Goal: Task Accomplishment & Management: Complete application form

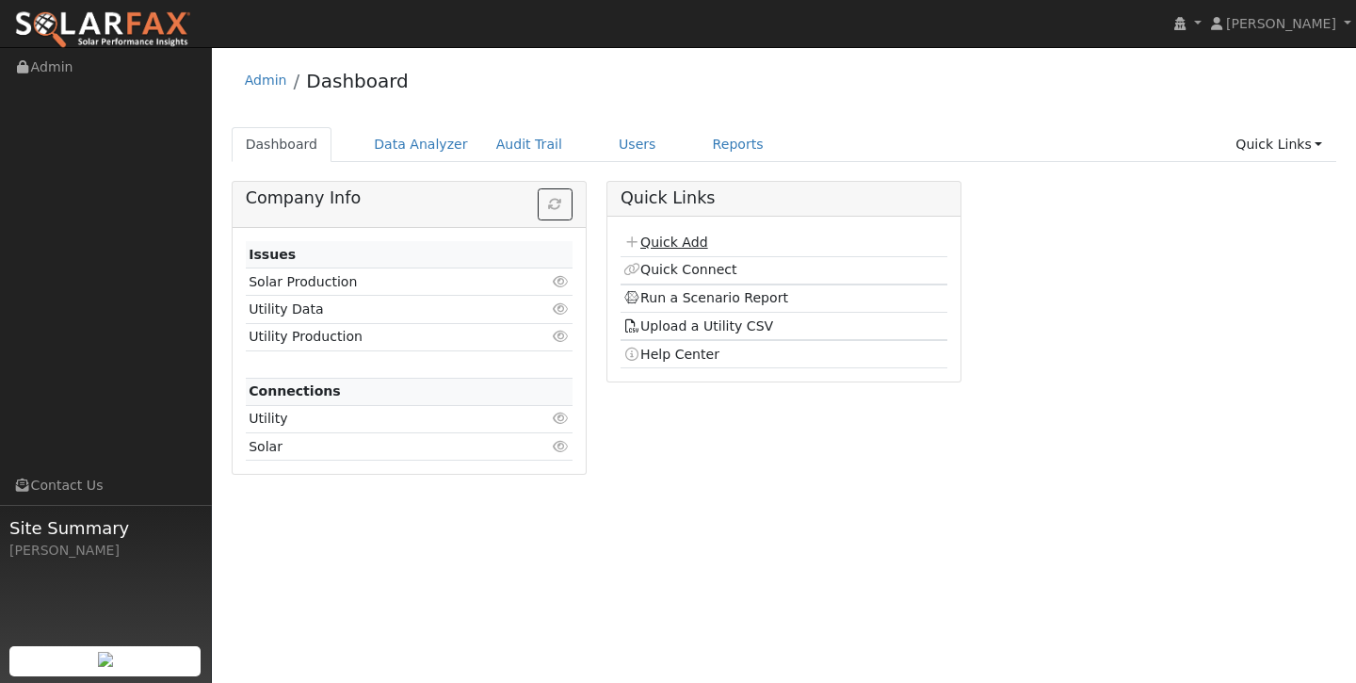
click at [694, 246] on link "Quick Add" at bounding box center [666, 242] width 84 height 15
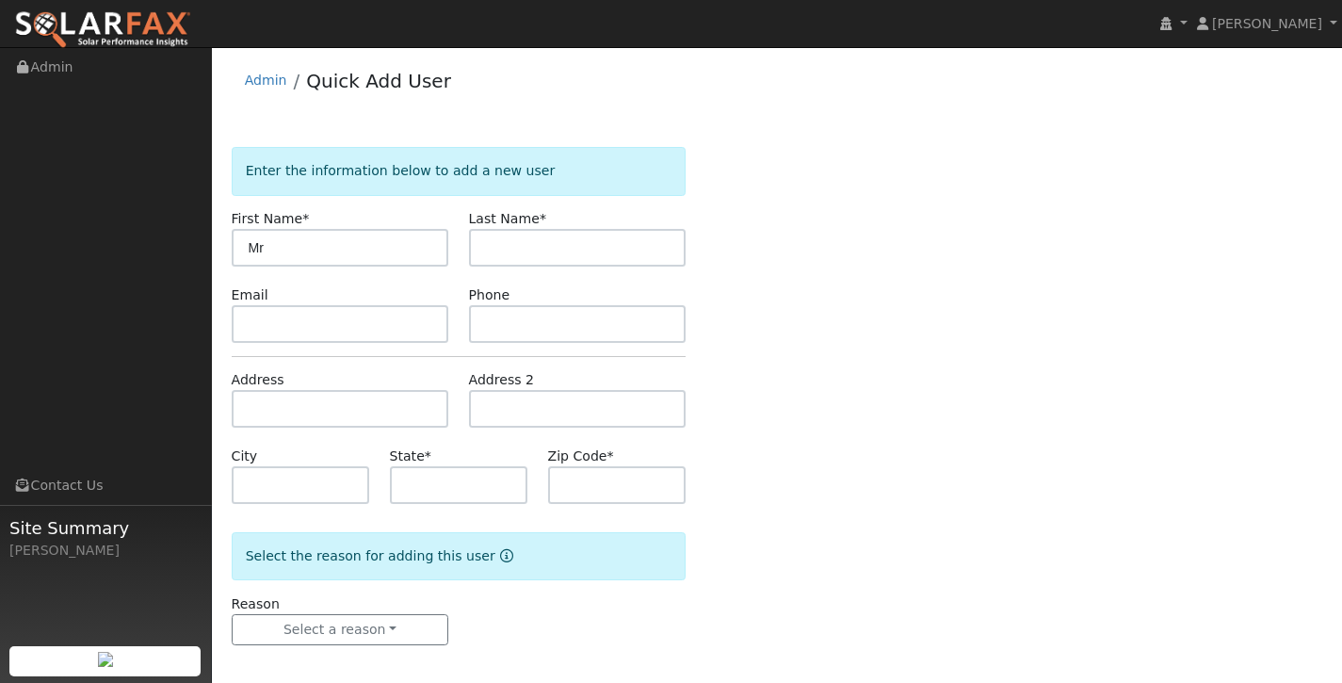
type input "M"
type input "Bret"
click at [632, 236] on input "text" at bounding box center [578, 248] width 218 height 38
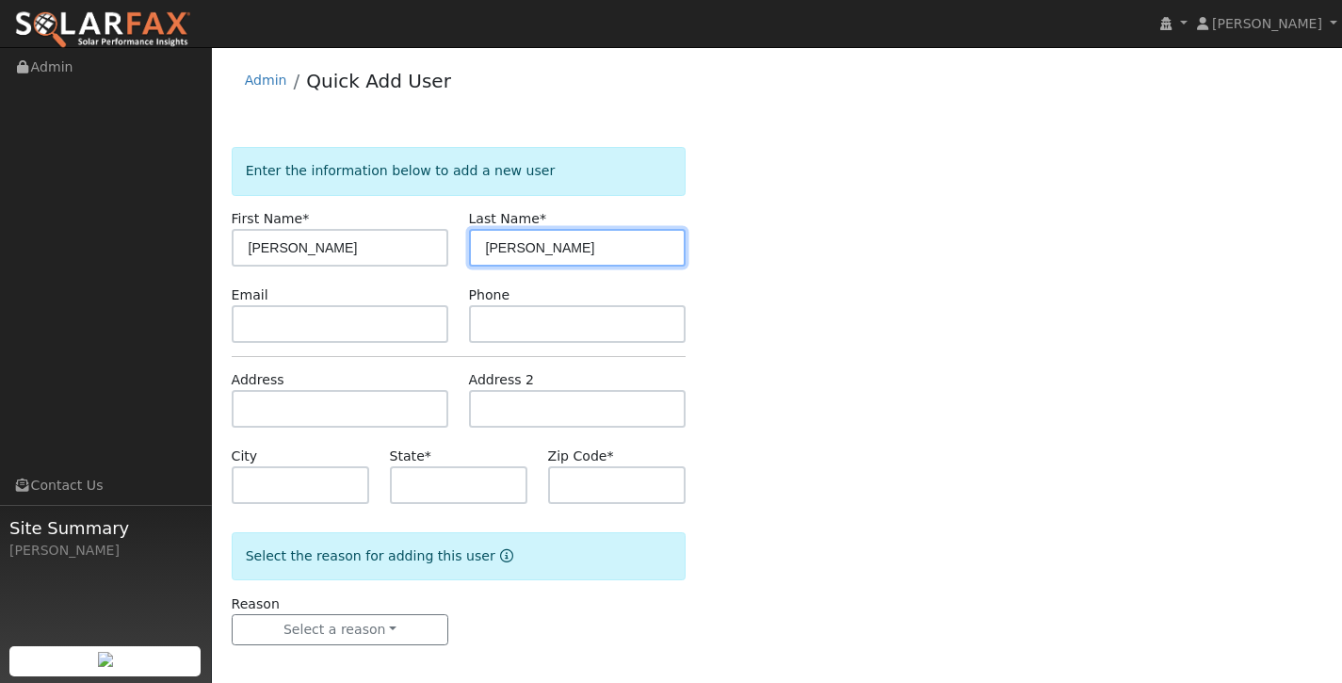
type input "Martin"
click at [934, 327] on div "Enter the information below to add a new user First Name * Bret Last Name * Mar…" at bounding box center [778, 415] width 1092 height 536
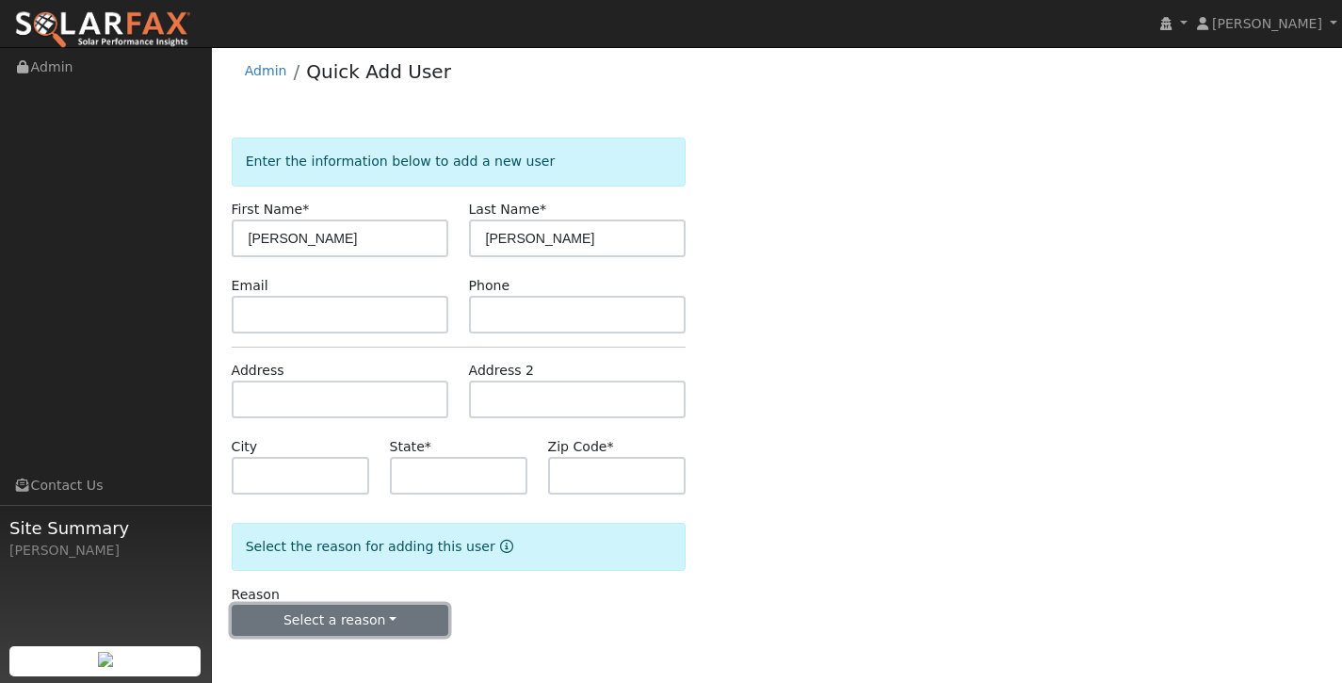
click at [373, 616] on button "Select a reason" at bounding box center [341, 621] width 218 height 32
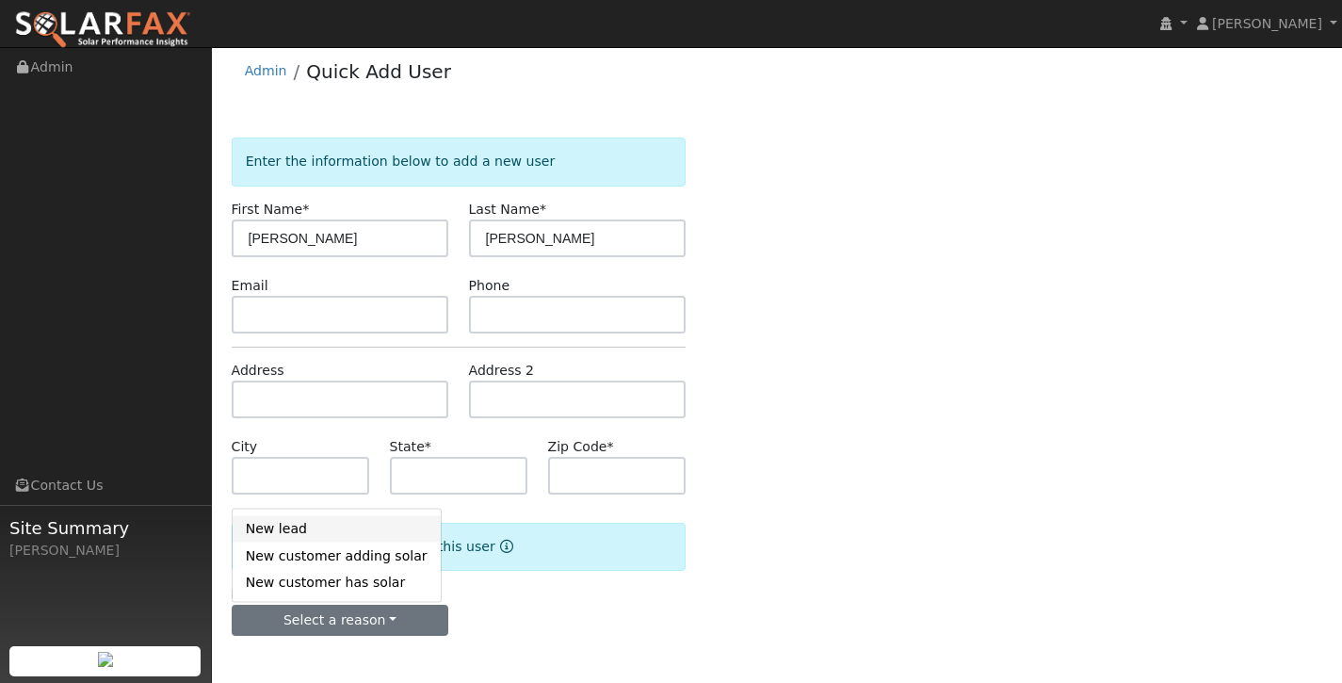
click at [390, 527] on link "New lead" at bounding box center [337, 528] width 208 height 26
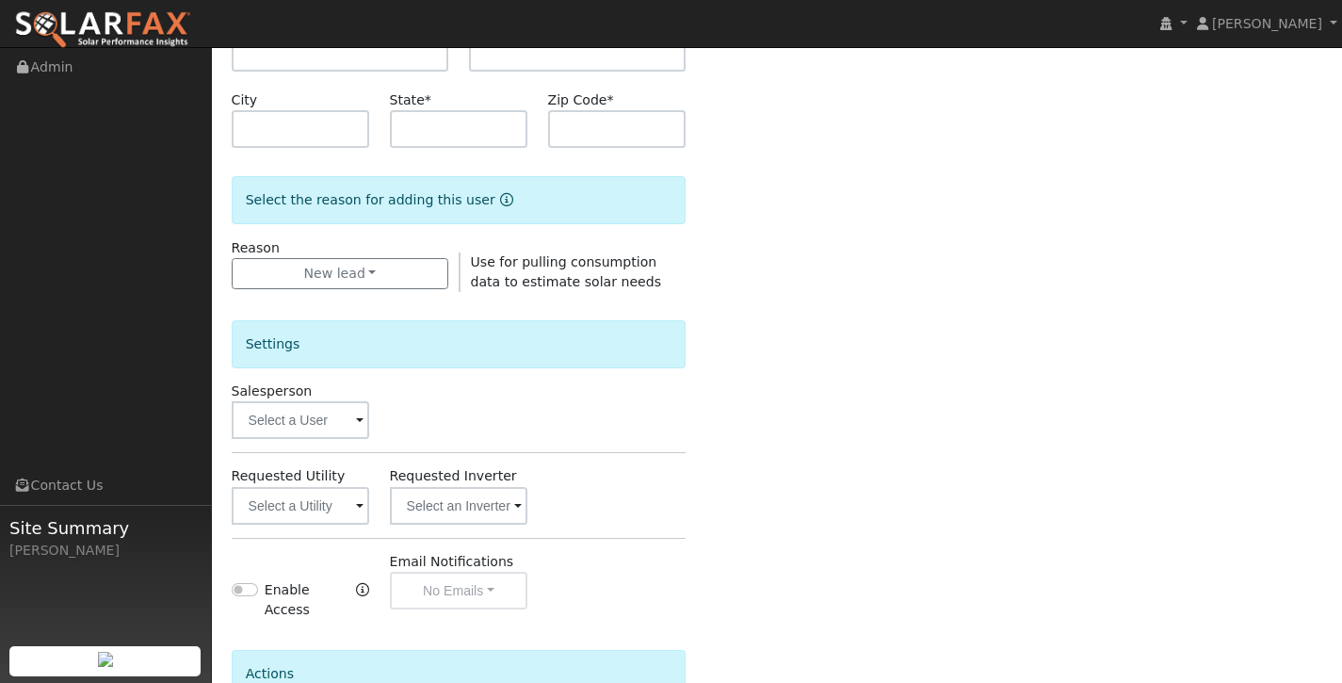
scroll to position [365, 0]
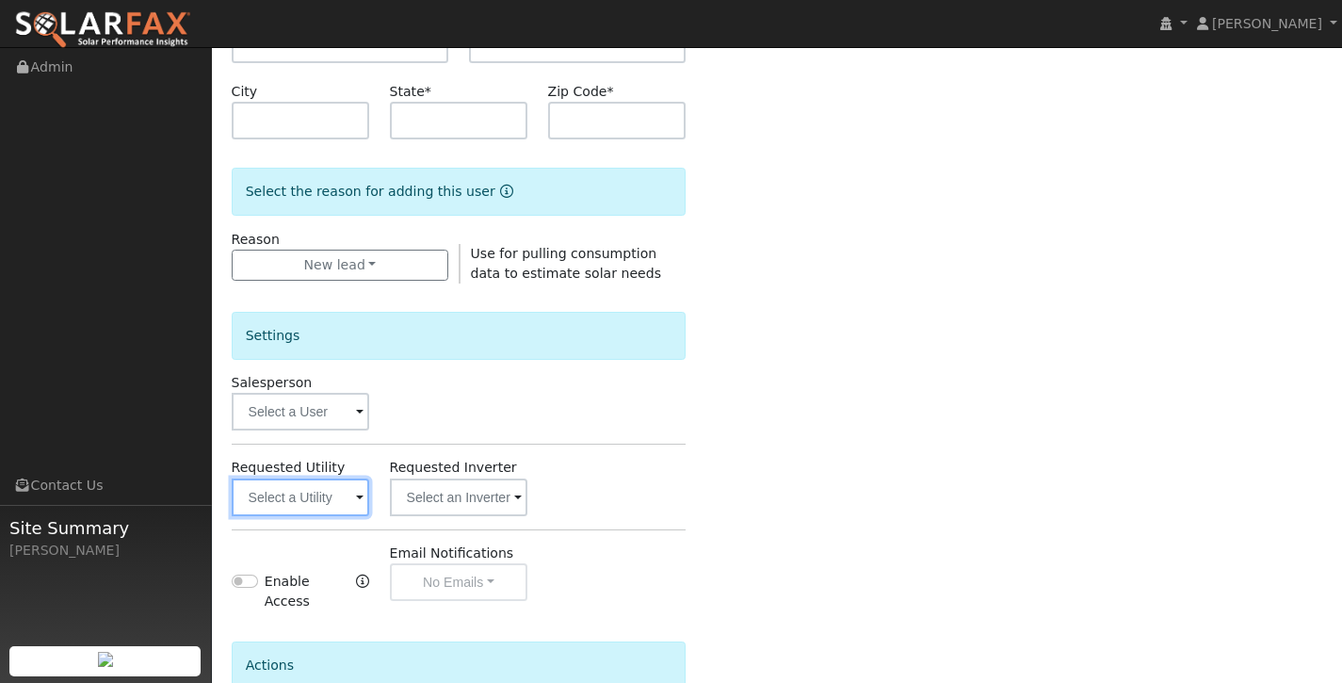
click at [333, 496] on input "text" at bounding box center [301, 498] width 138 height 38
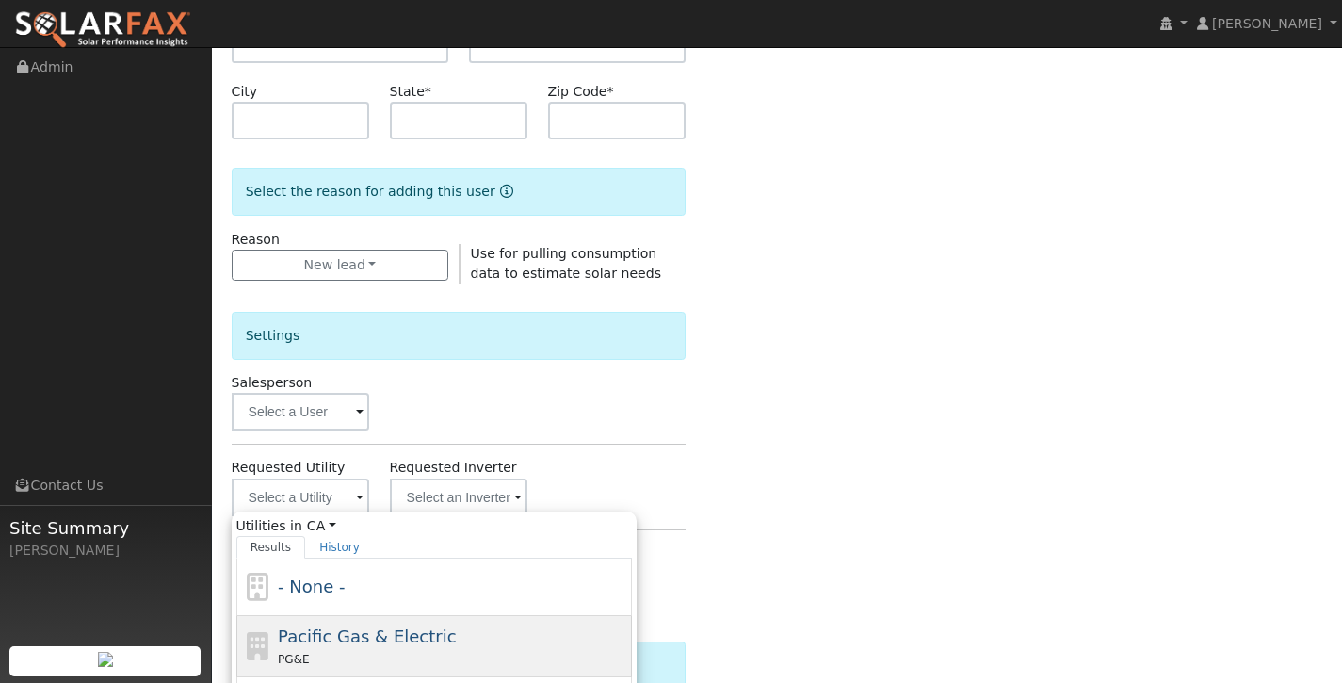
click at [311, 636] on span "Pacific Gas & Electric" at bounding box center [367, 636] width 178 height 20
type input "Pacific Gas & Electric"
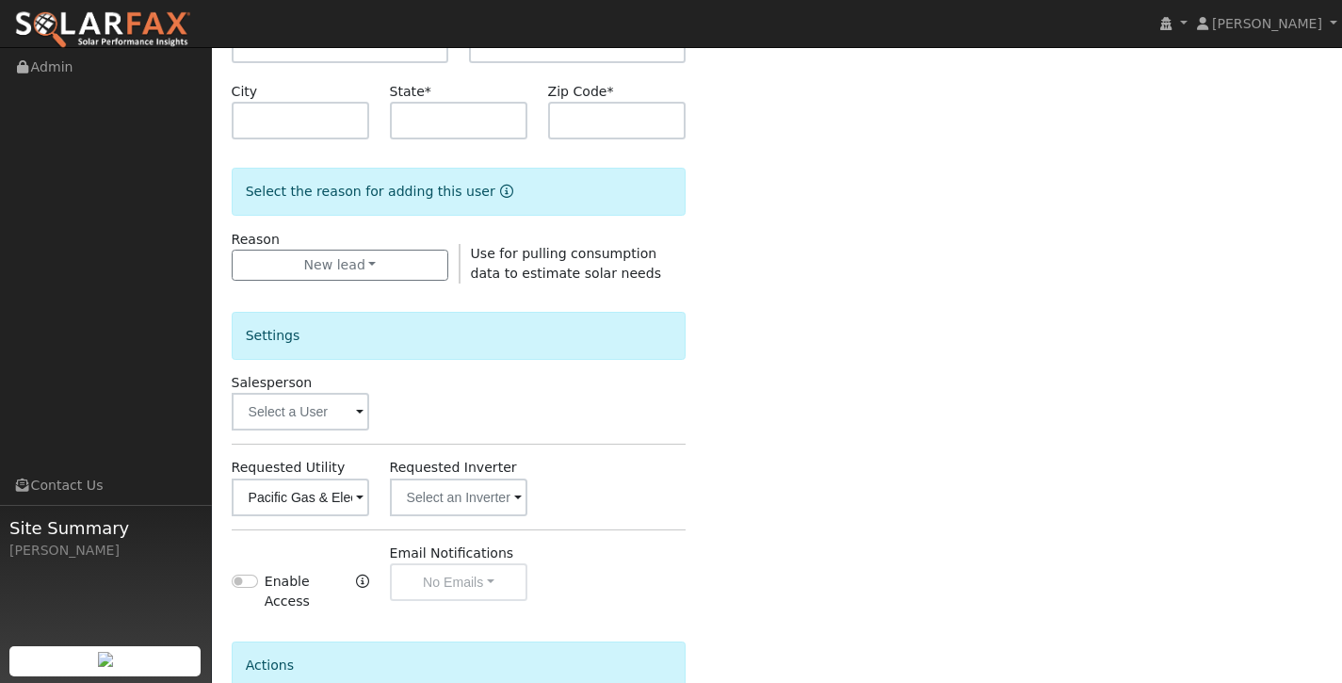
scroll to position [549, 0]
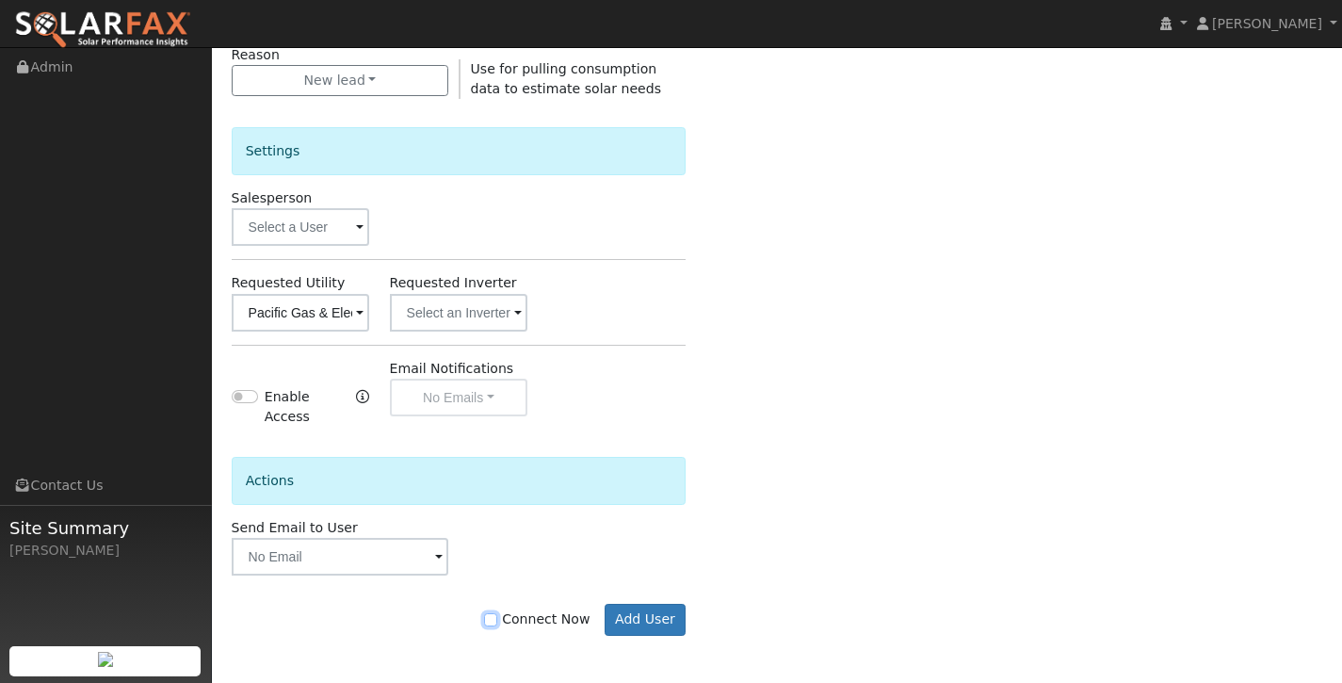
click at [496, 618] on input "Connect Now" at bounding box center [490, 619] width 13 height 13
checkbox input "true"
click at [656, 611] on button "Add User" at bounding box center [646, 620] width 82 height 32
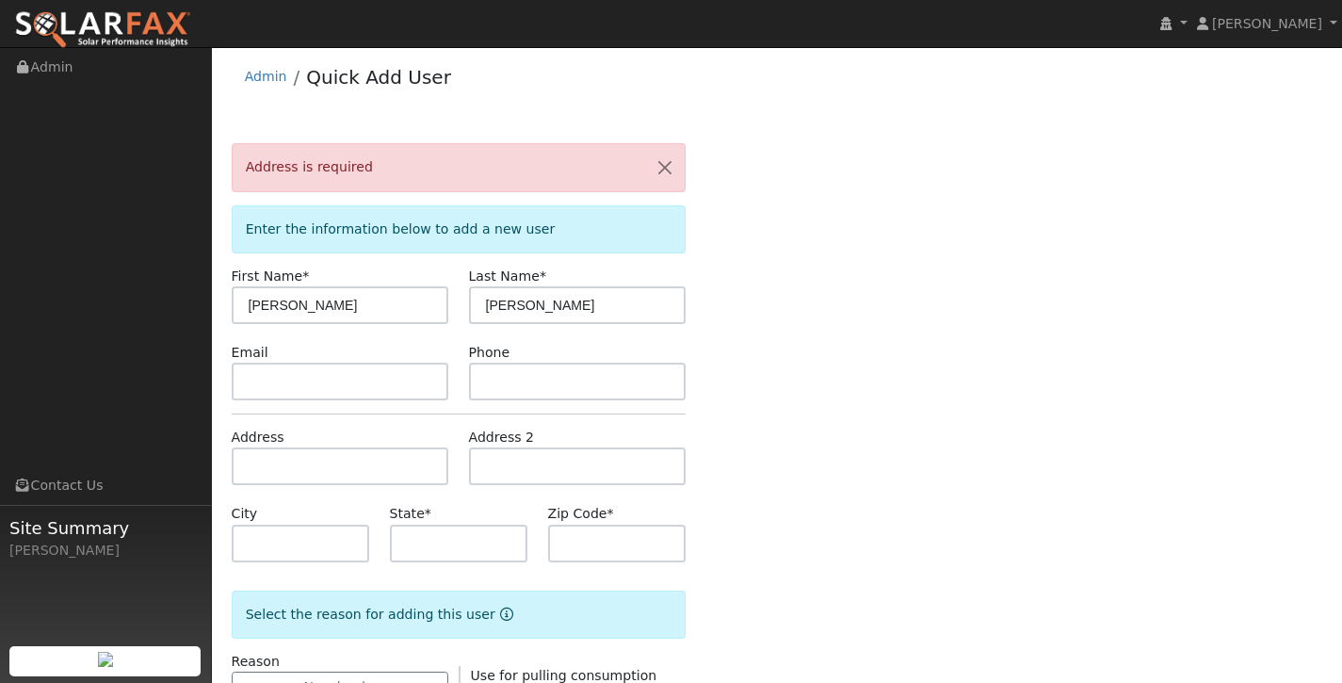
scroll to position [0, 0]
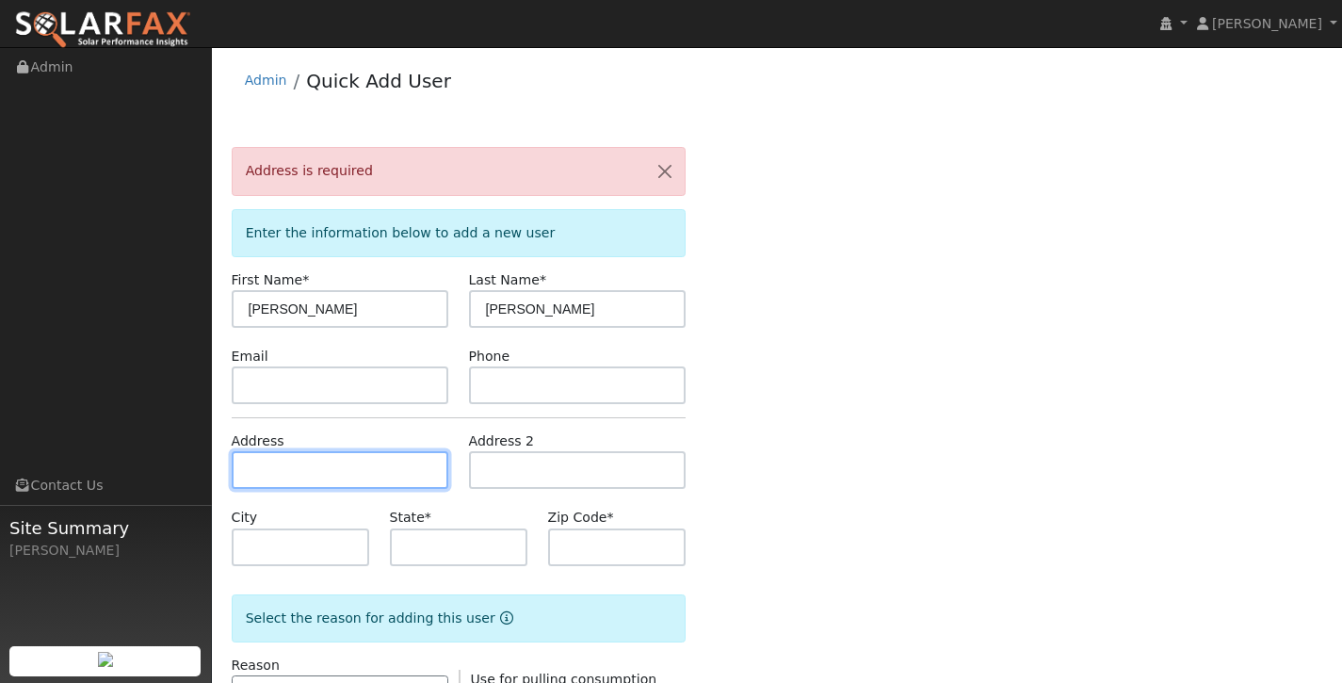
click at [329, 481] on input "text" at bounding box center [341, 470] width 218 height 38
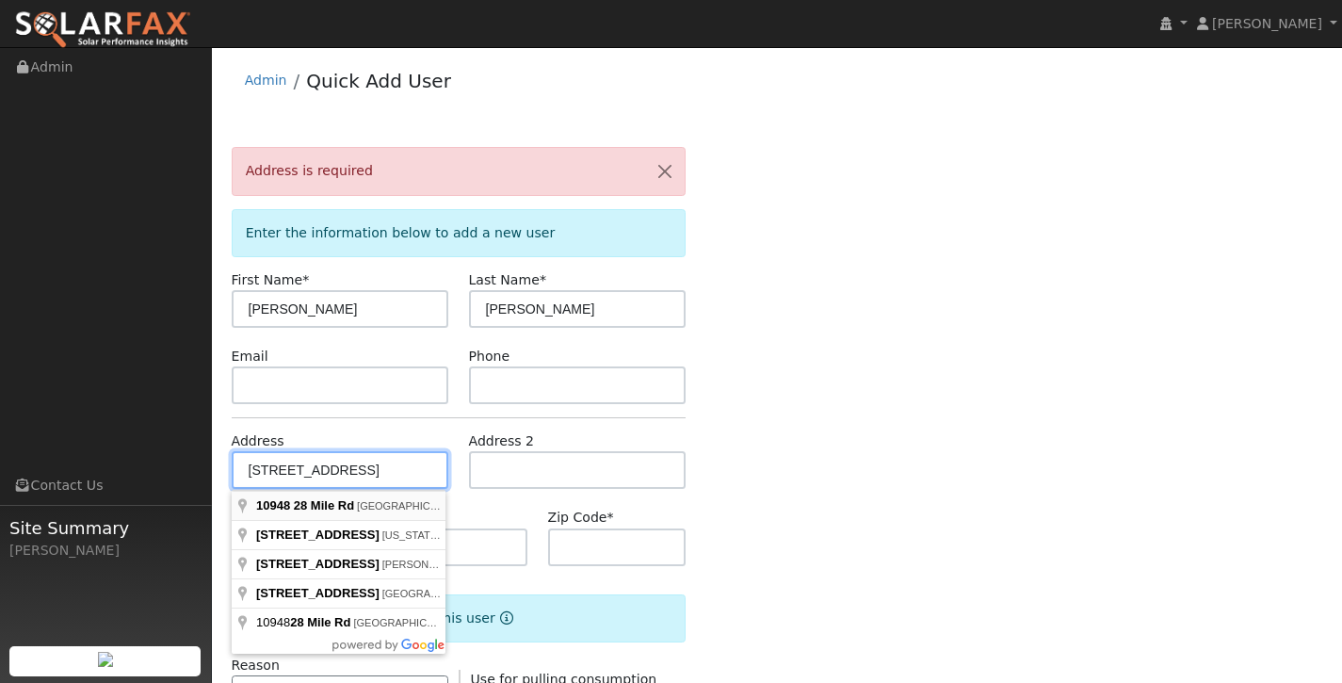
type input "10948 28 Mile Road"
type input "Oakdale"
type input "CA"
type input "95361"
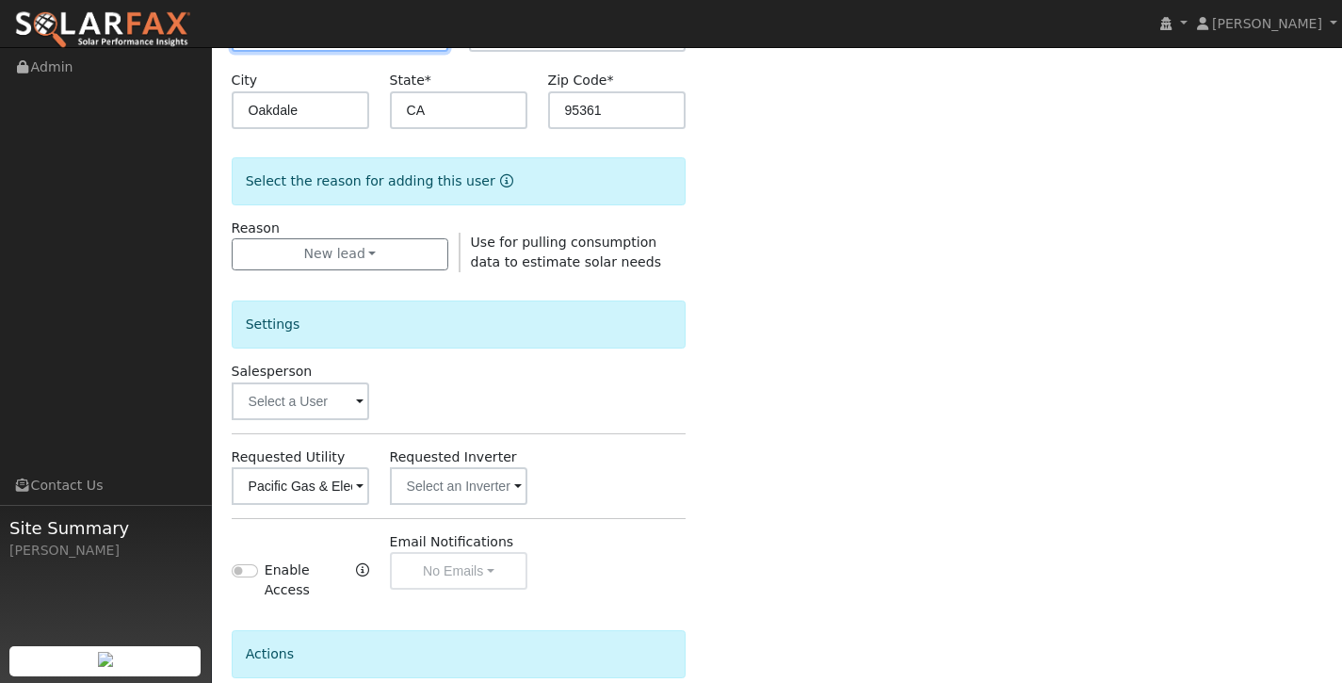
scroll to position [610, 0]
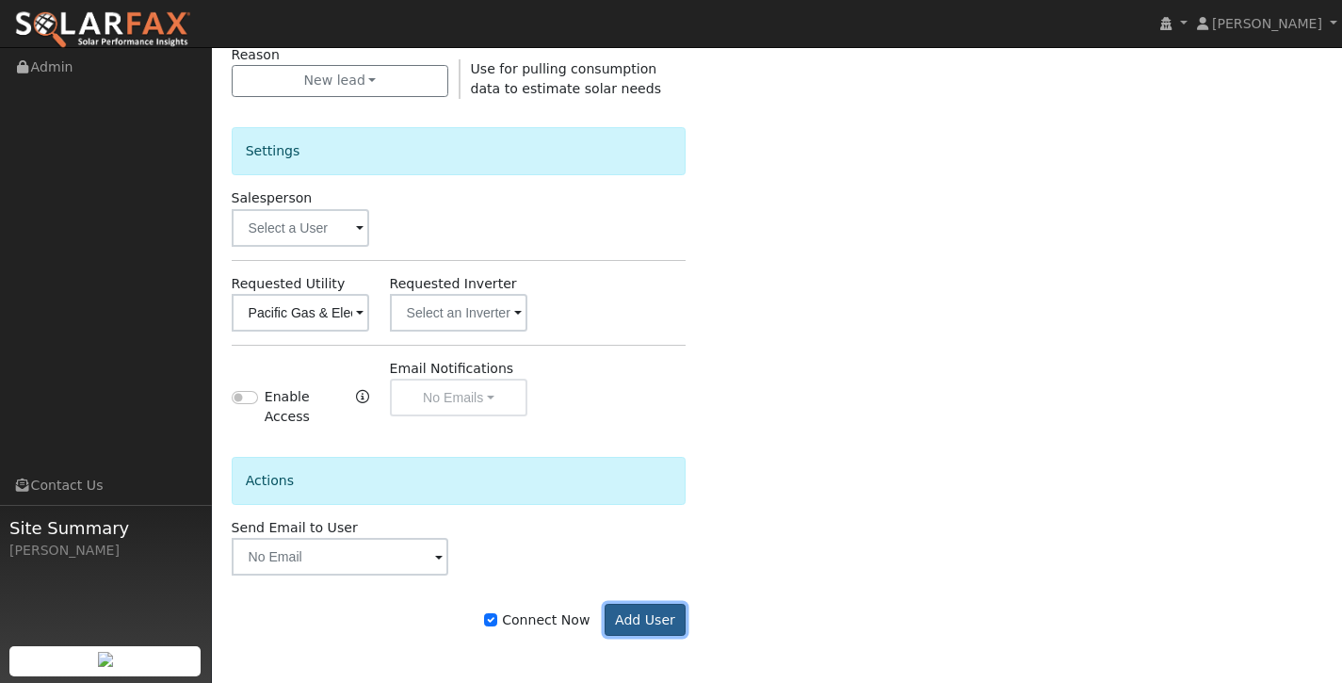
click at [644, 612] on button "Add User" at bounding box center [646, 620] width 82 height 32
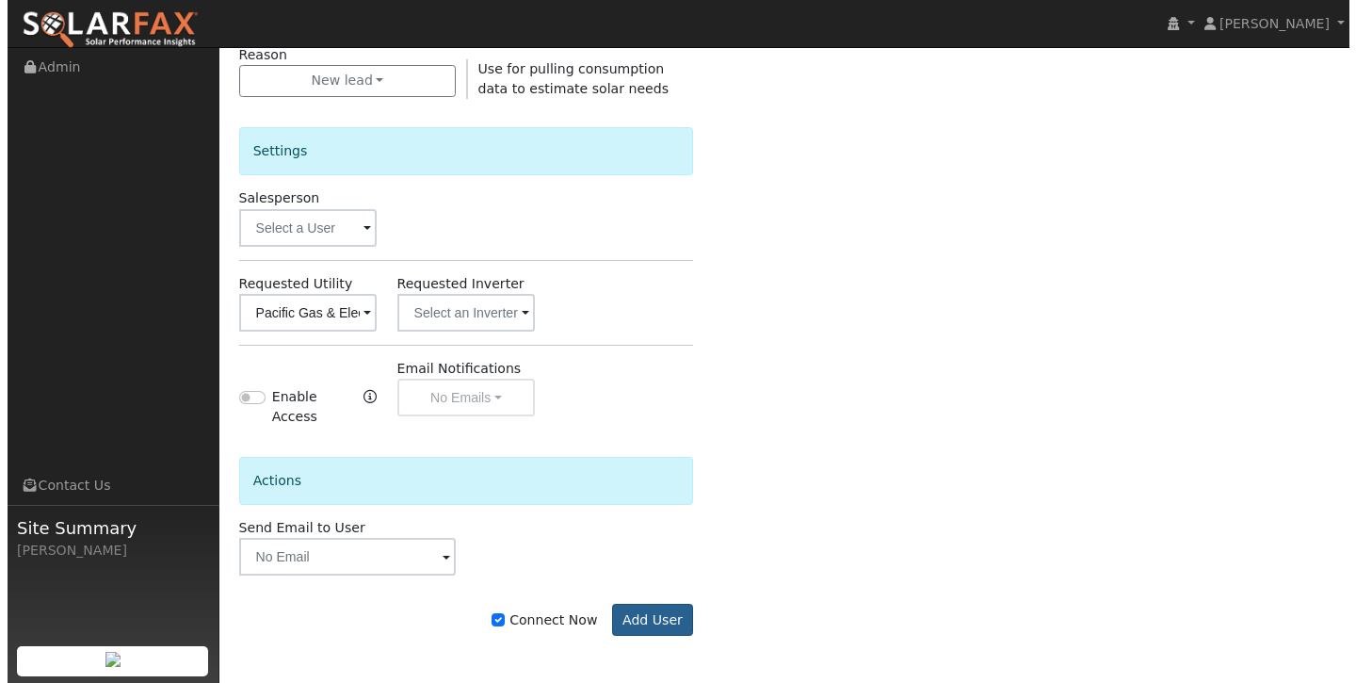
scroll to position [537, 0]
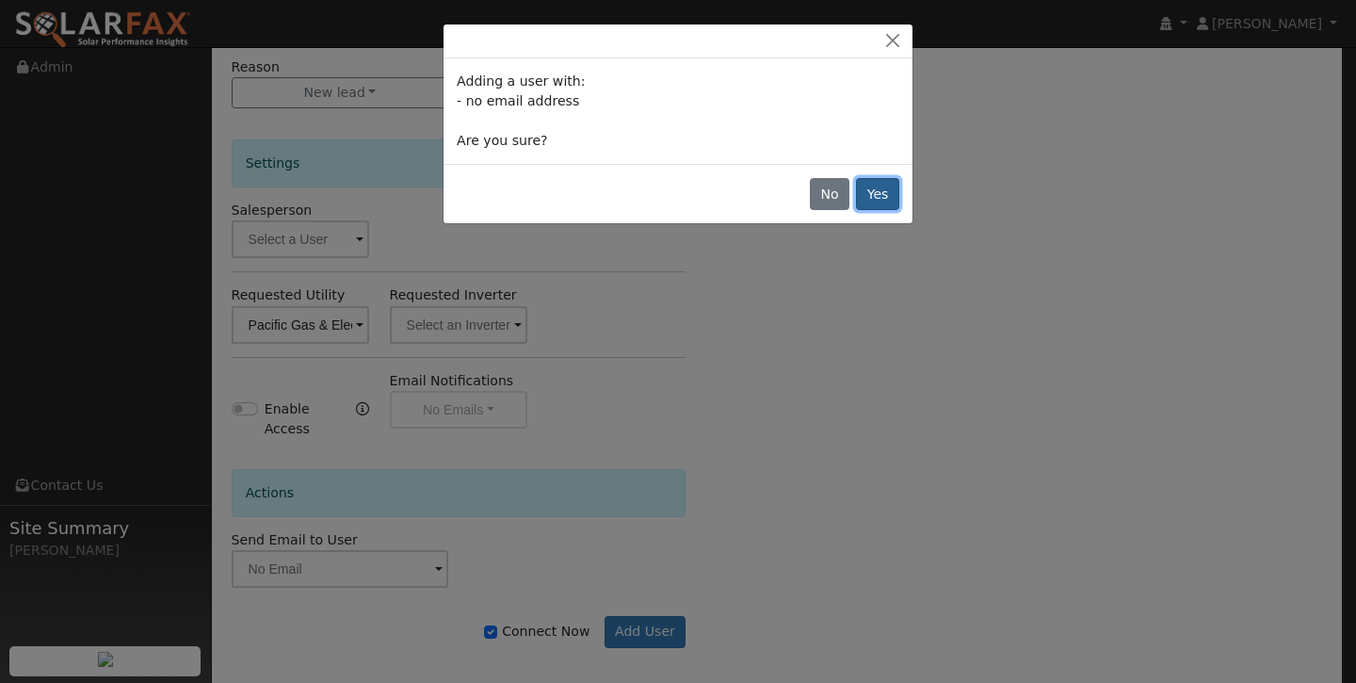
click at [889, 199] on button "Yes" at bounding box center [877, 194] width 43 height 32
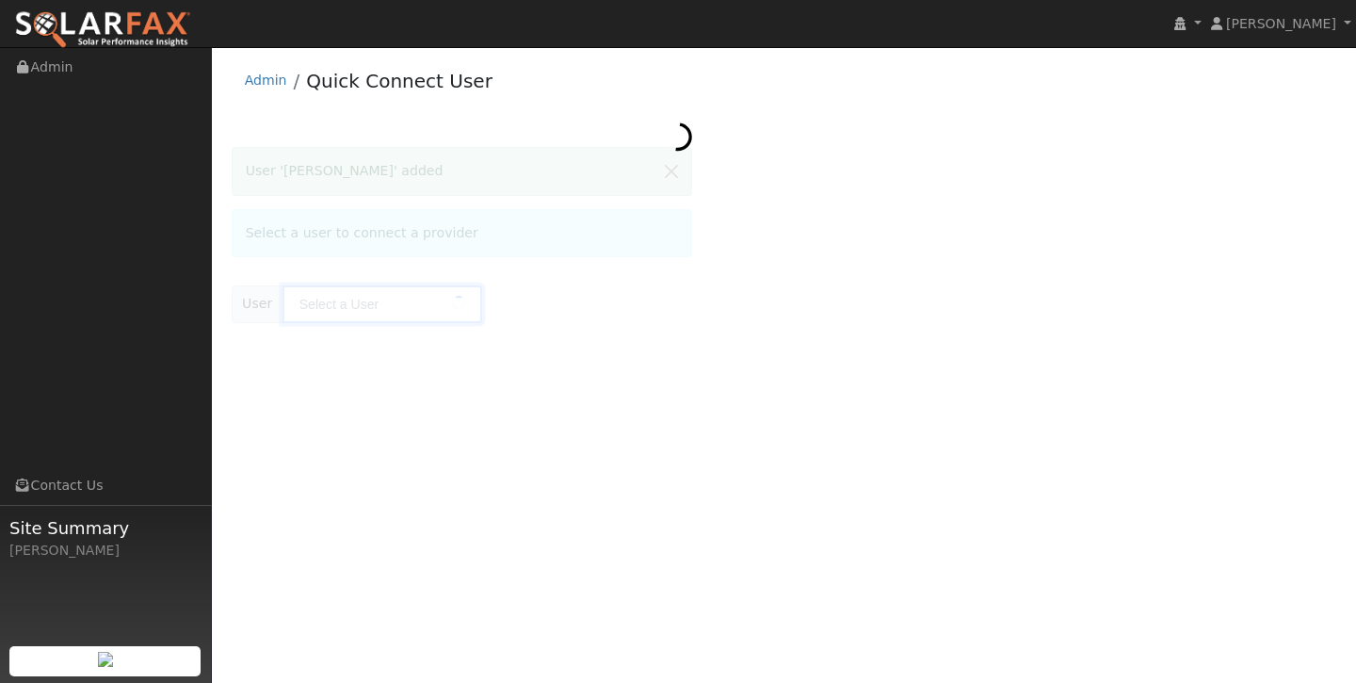
type input "[PERSON_NAME]"
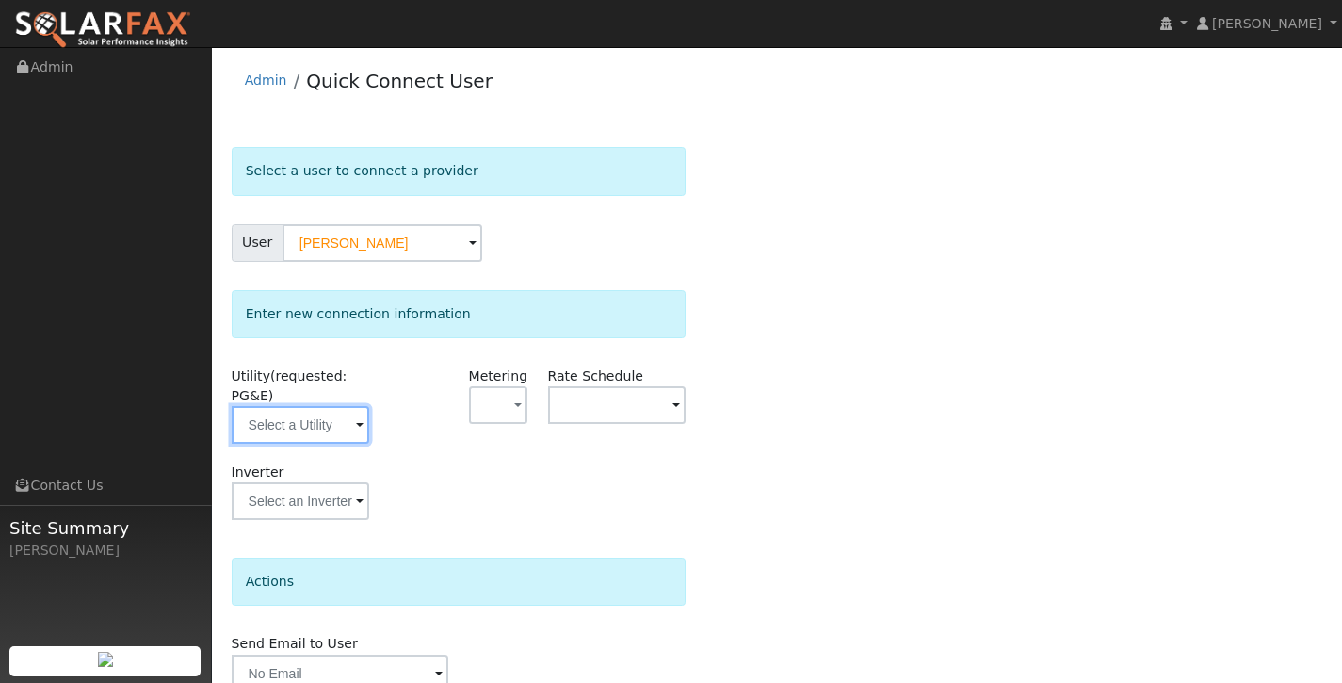
click at [325, 413] on input "text" at bounding box center [301, 425] width 138 height 38
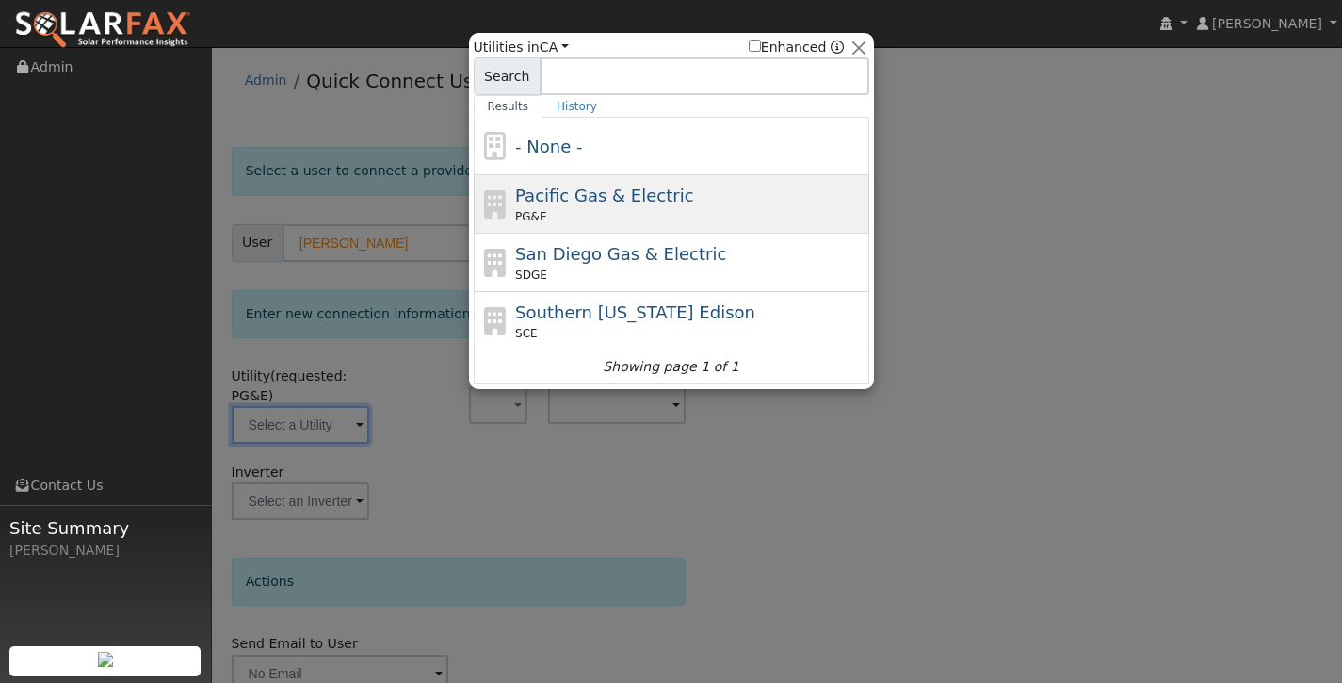
click at [593, 199] on span "Pacific Gas & Electric" at bounding box center [604, 196] width 178 height 20
type input "PG&E"
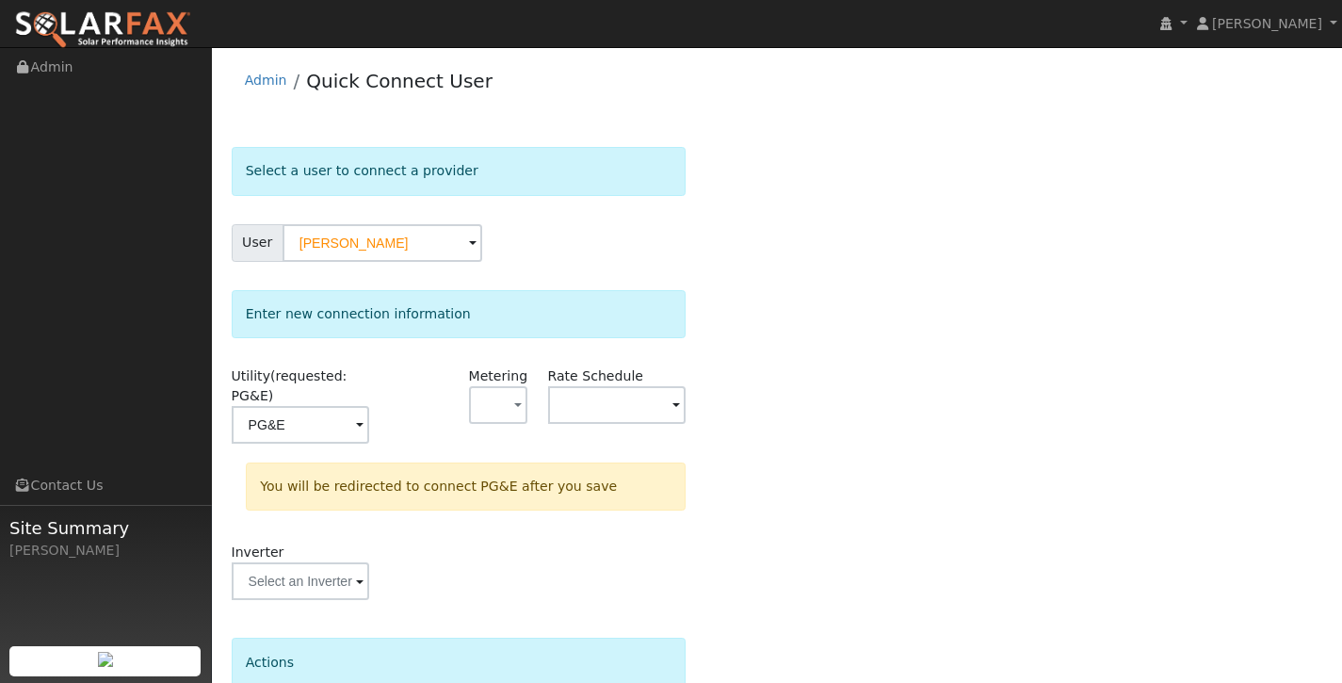
scroll to position [168, 0]
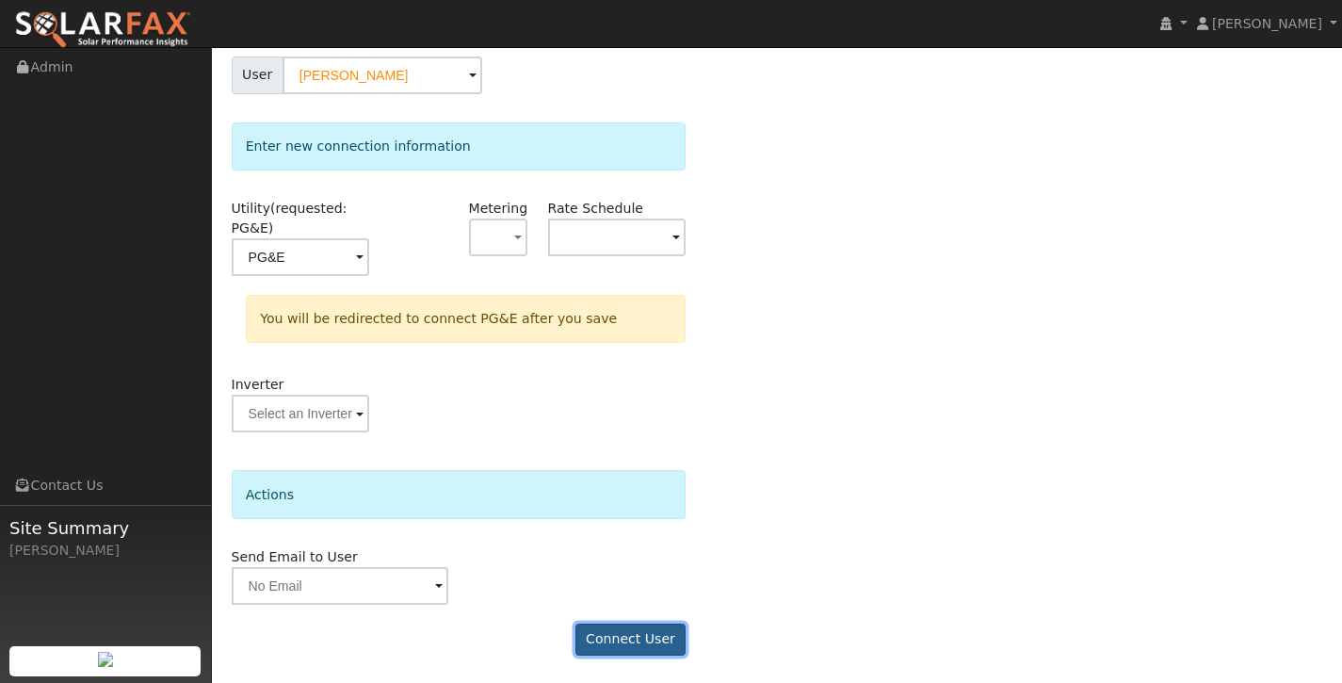
click at [634, 638] on button "Connect User" at bounding box center [631, 640] width 111 height 32
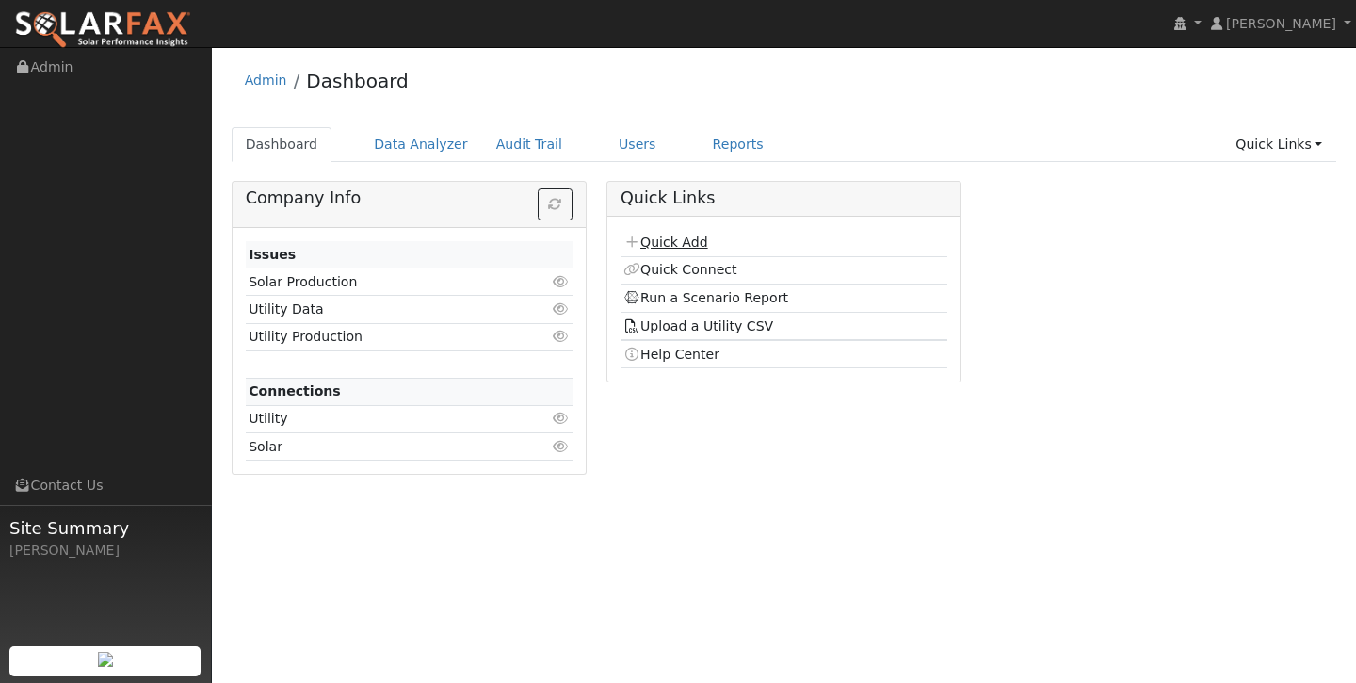
click at [686, 249] on link "Quick Add" at bounding box center [666, 242] width 84 height 15
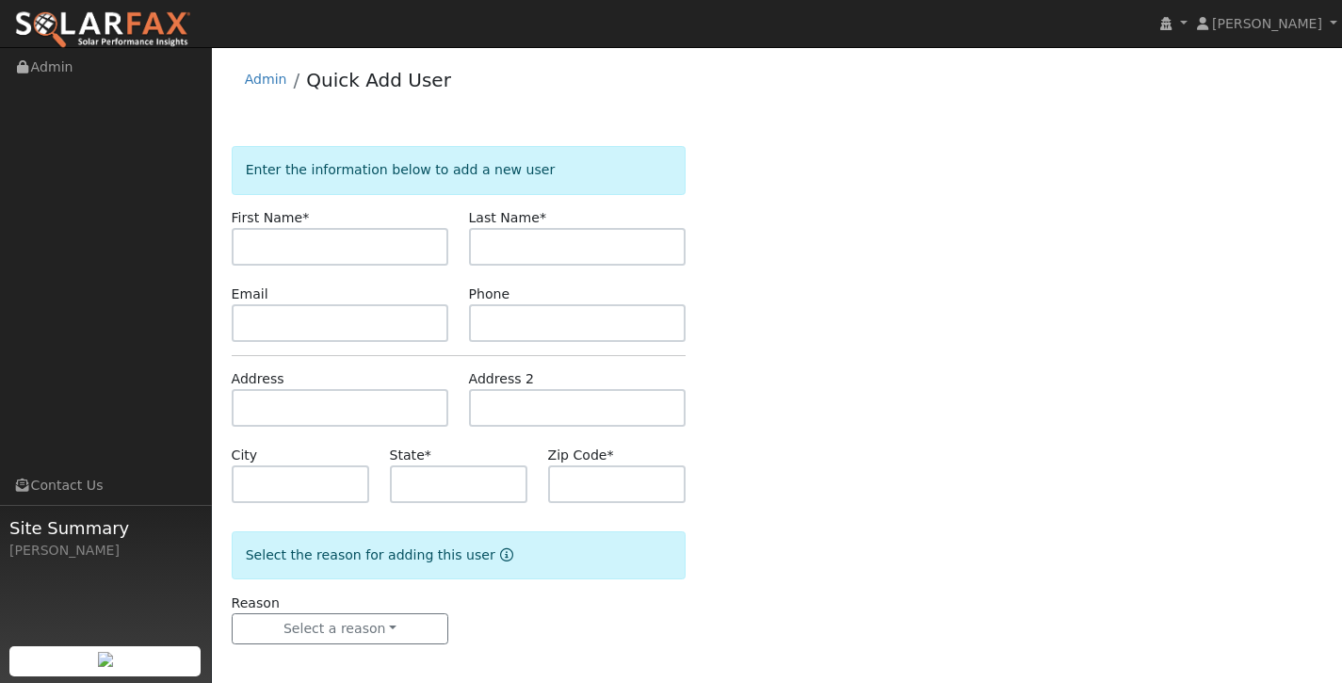
scroll to position [9, 0]
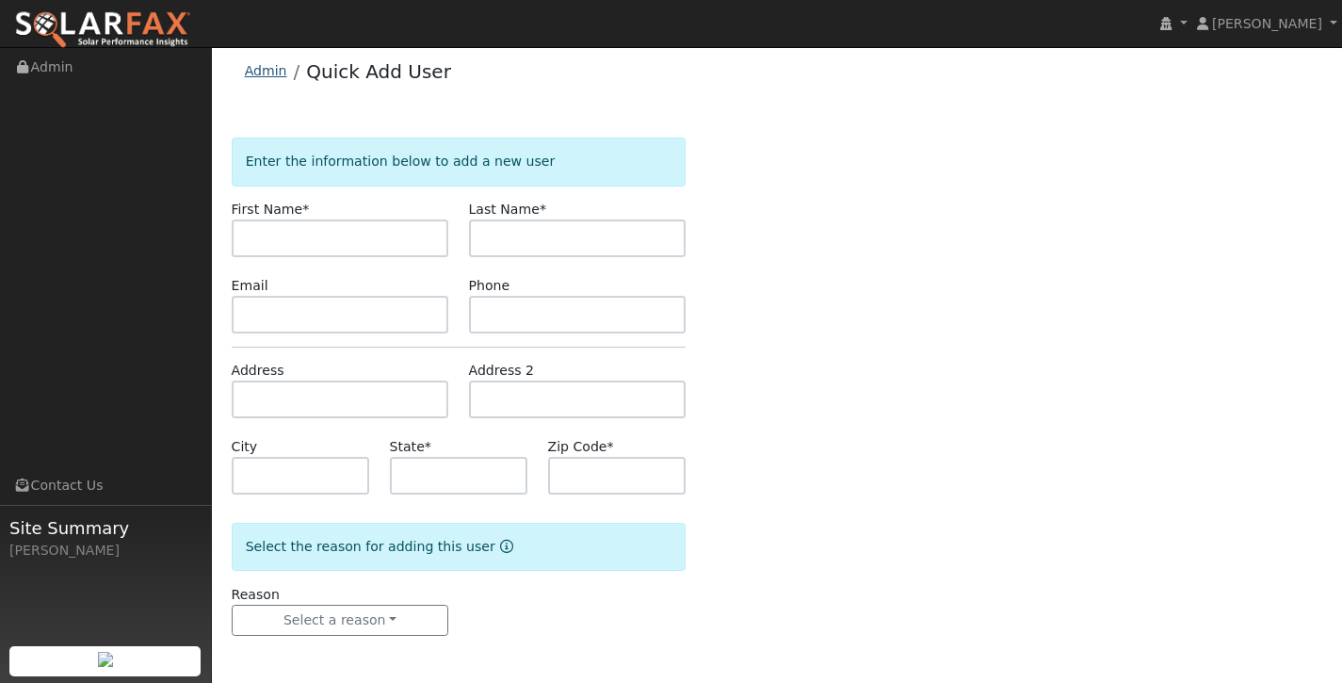
click at [268, 65] on link "Admin" at bounding box center [266, 70] width 42 height 15
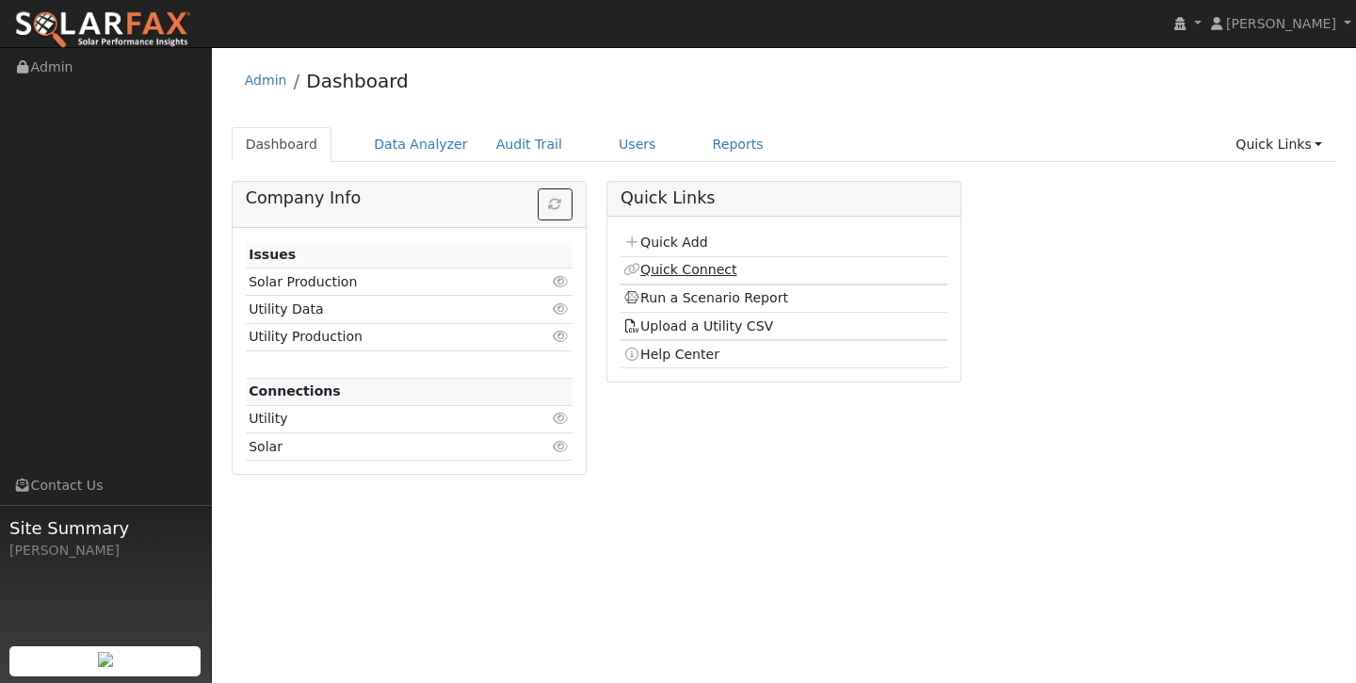
click at [723, 272] on link "Quick Connect" at bounding box center [680, 269] width 113 height 15
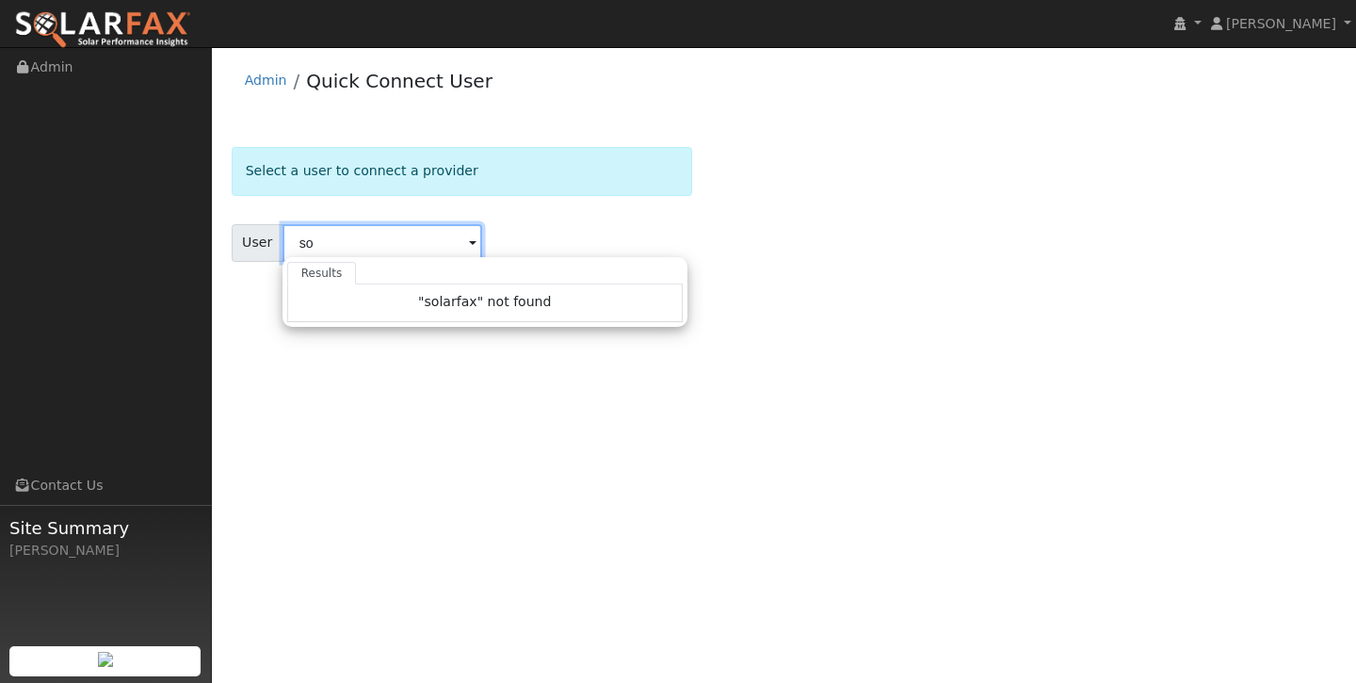
type input "s"
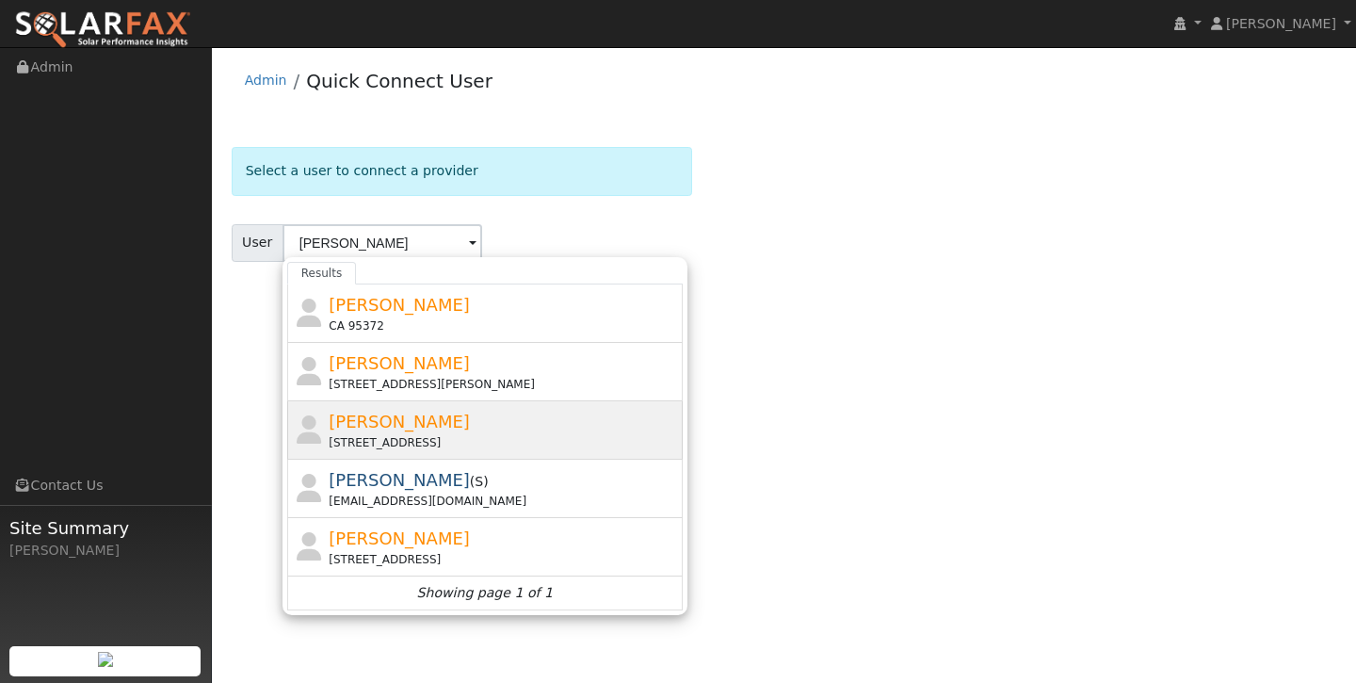
click at [513, 426] on div "[PERSON_NAME] [STREET_ADDRESS]" at bounding box center [503, 430] width 349 height 42
type input "[PERSON_NAME]"
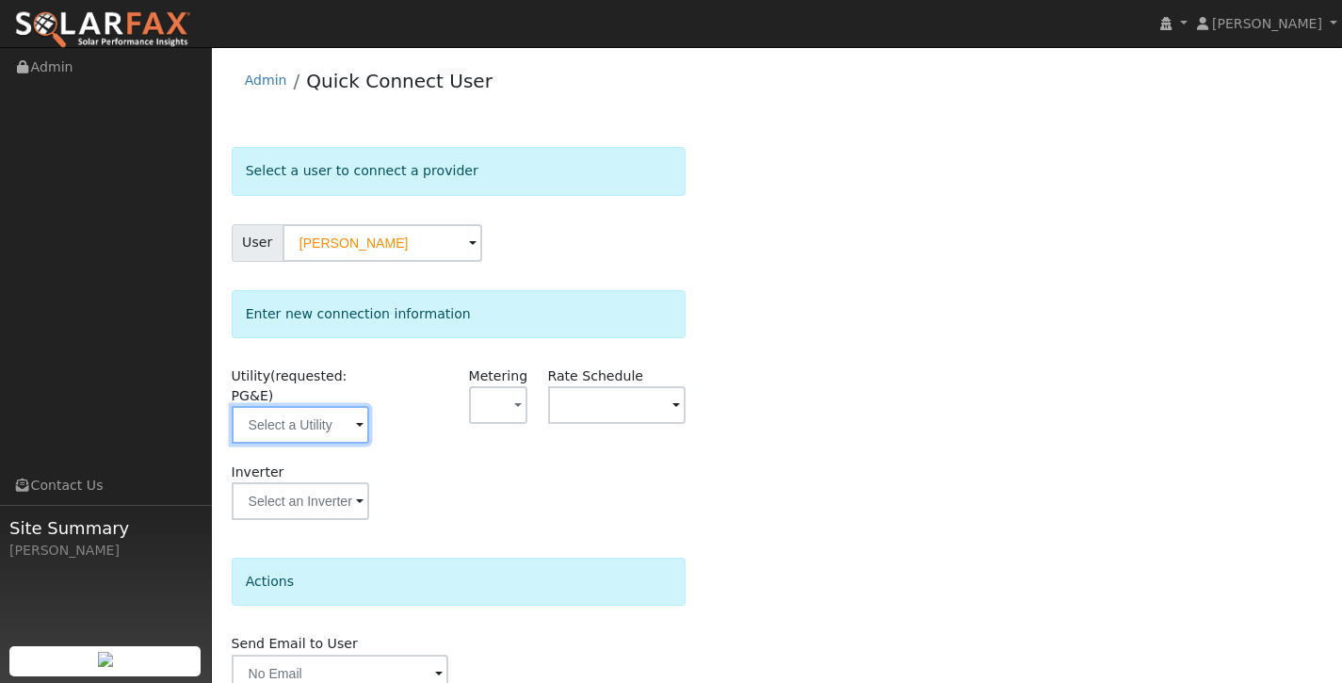
click at [344, 413] on input "text" at bounding box center [301, 425] width 138 height 38
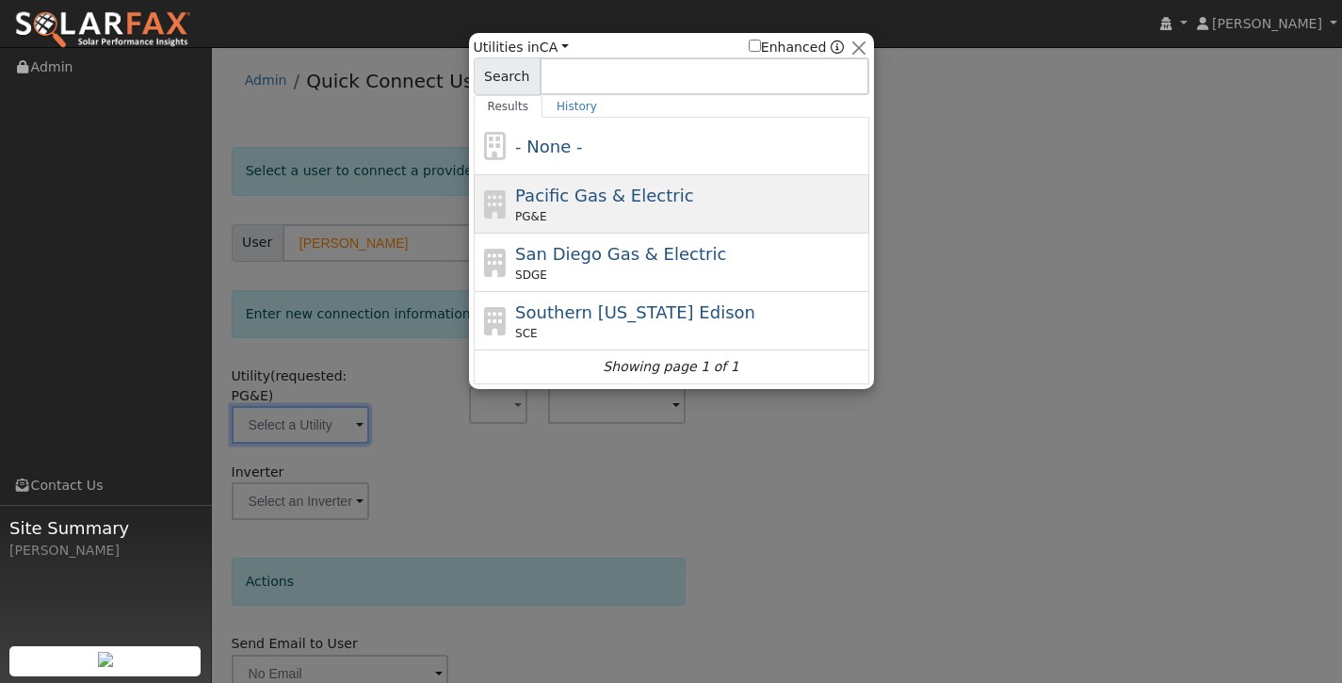
click at [648, 188] on span "Pacific Gas & Electric" at bounding box center [604, 196] width 178 height 20
type input "PG&E"
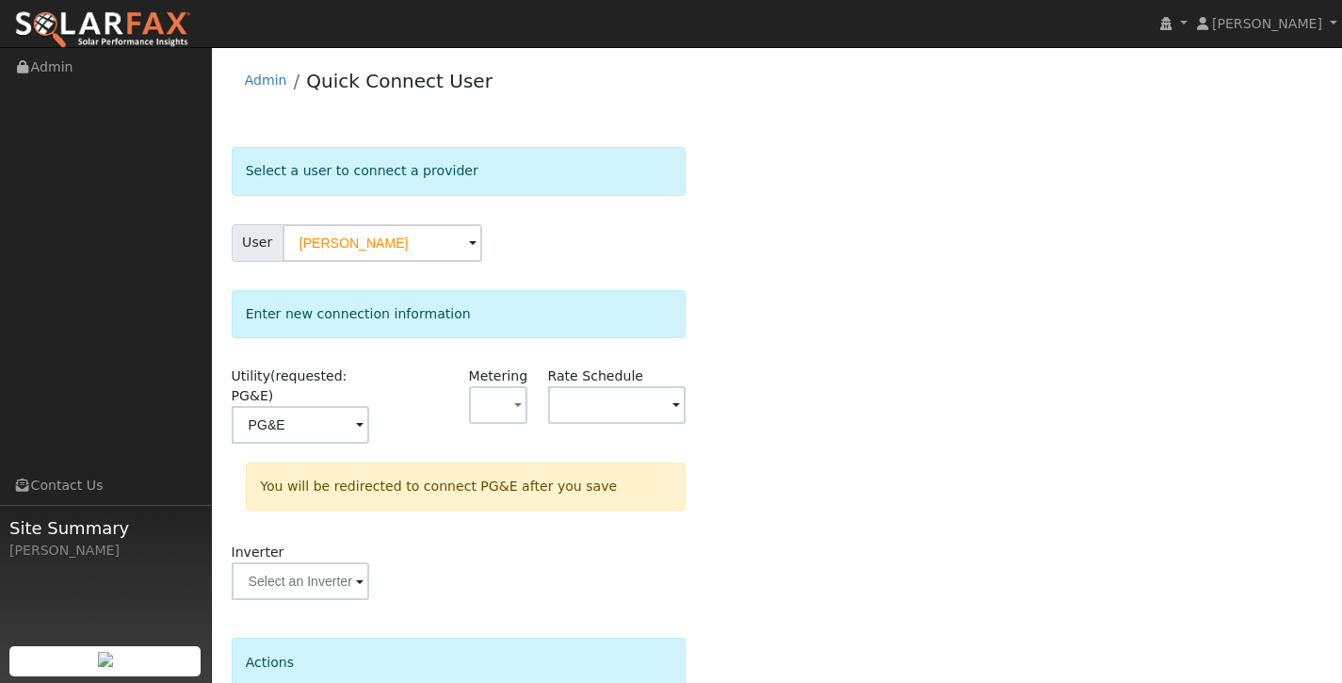
scroll to position [168, 0]
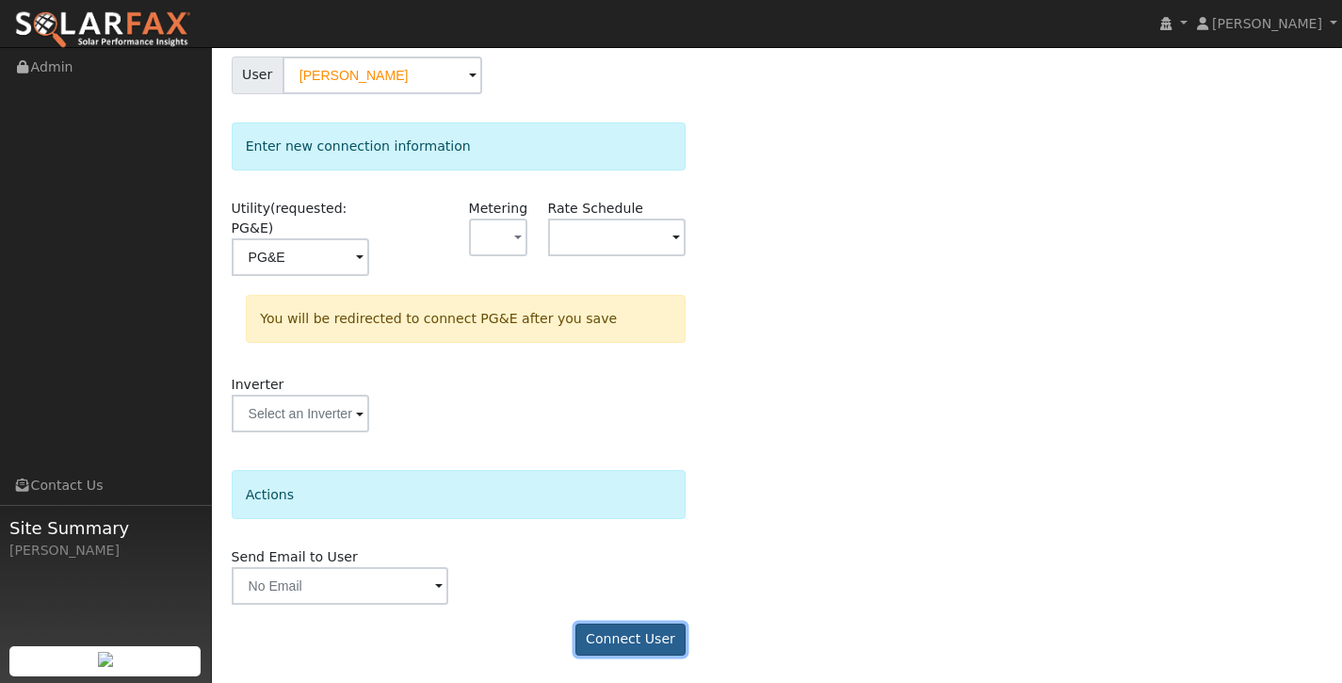
click at [590, 632] on button "Connect User" at bounding box center [631, 640] width 111 height 32
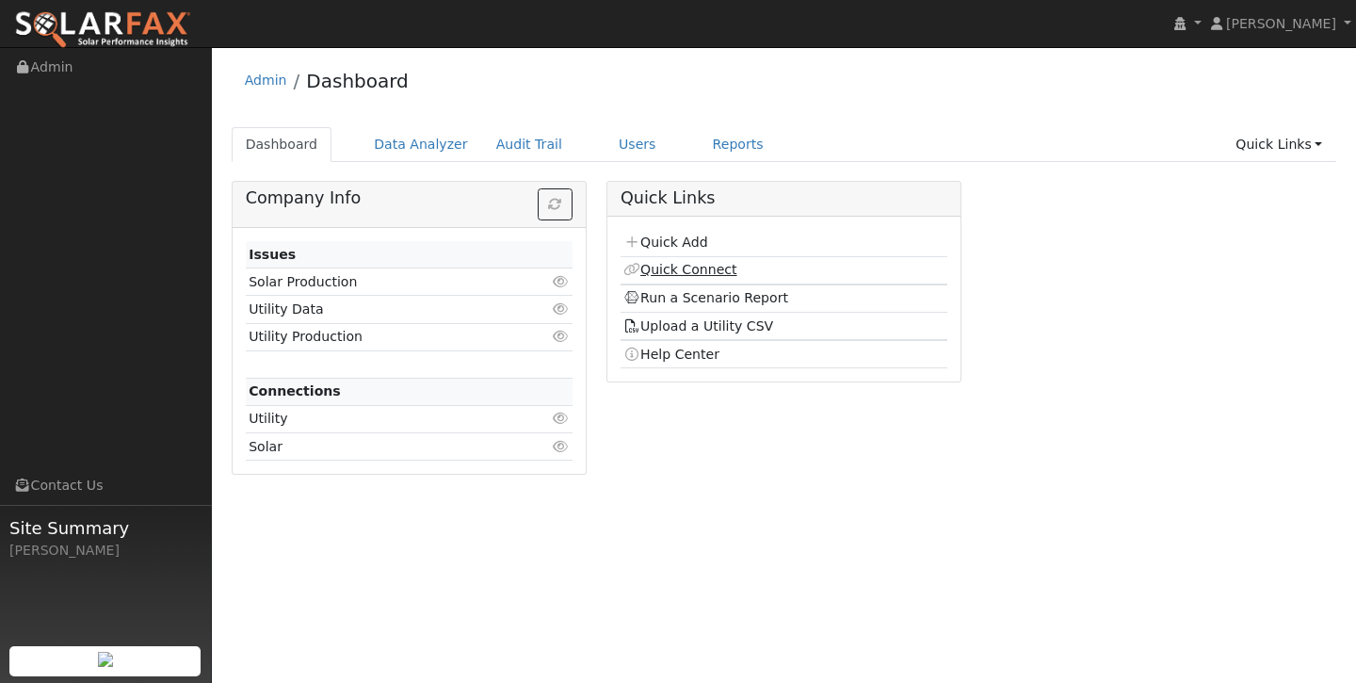
click at [676, 264] on link "Quick Connect" at bounding box center [680, 269] width 113 height 15
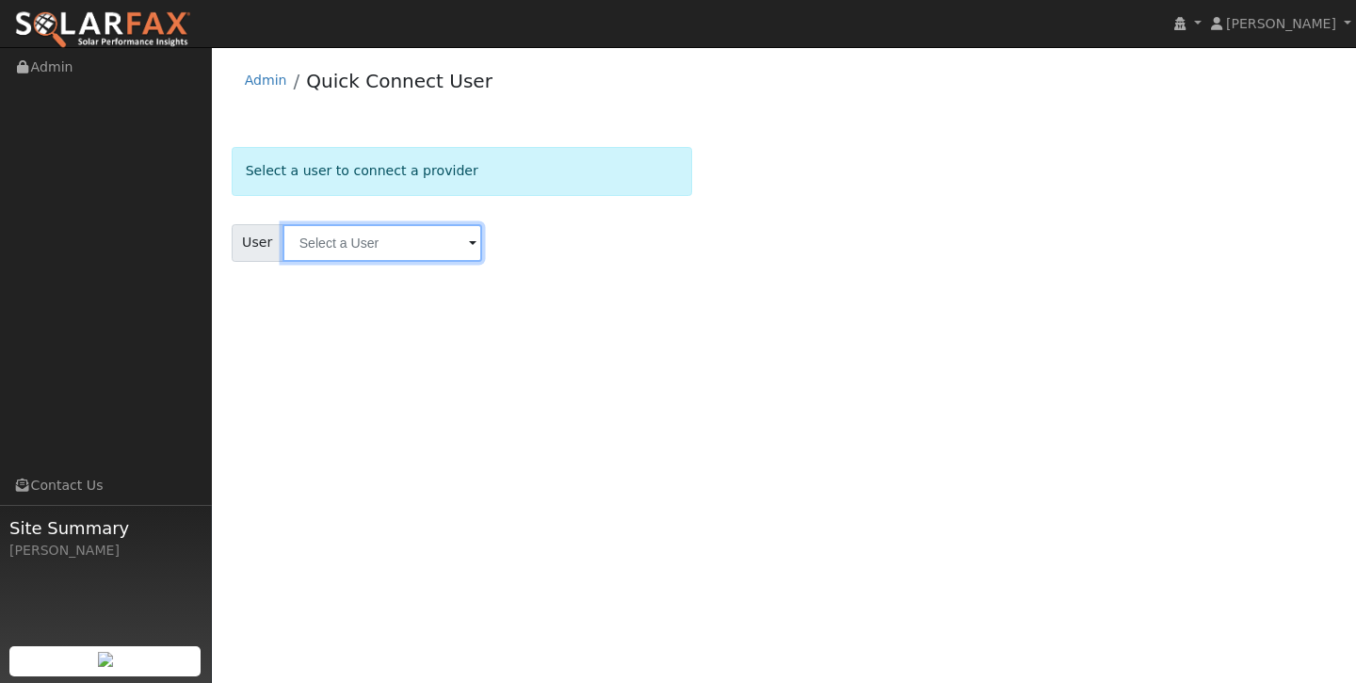
click at [358, 246] on input "text" at bounding box center [383, 243] width 200 height 38
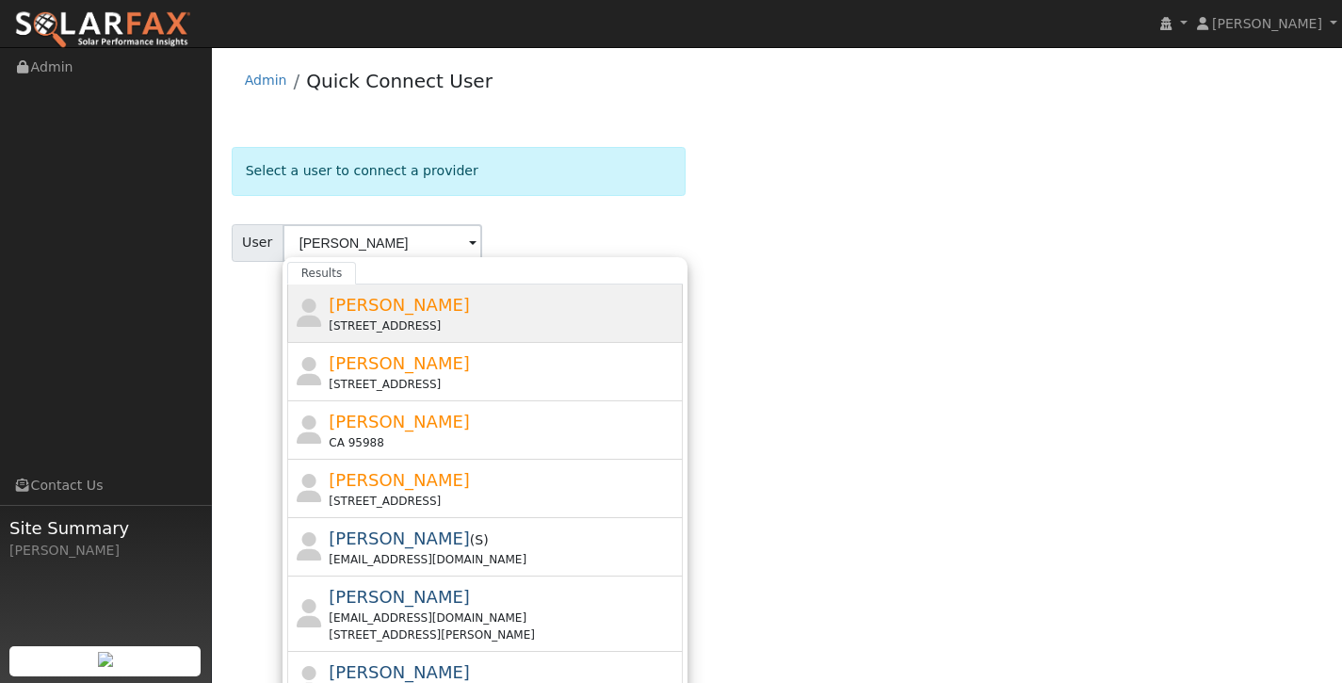
click at [473, 312] on div "[PERSON_NAME] [STREET_ADDRESS]" at bounding box center [503, 313] width 349 height 42
type input "[PERSON_NAME]"
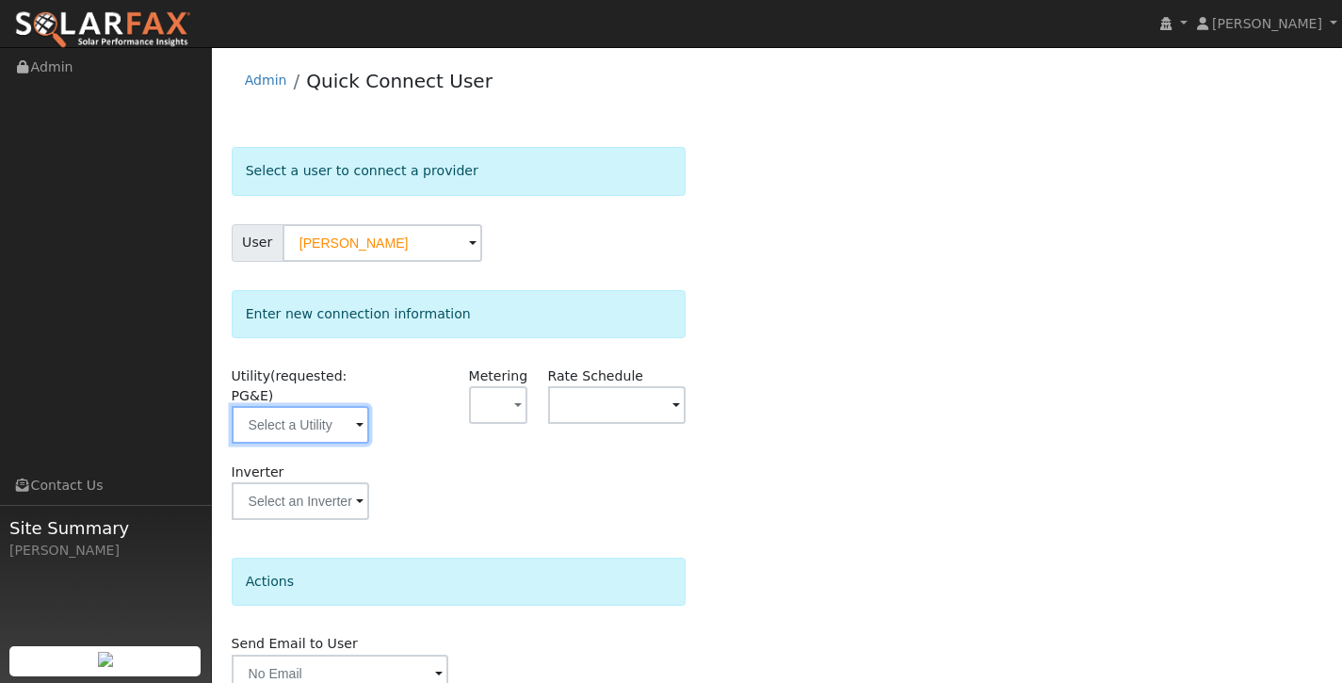
click at [337, 424] on input "text" at bounding box center [301, 425] width 138 height 38
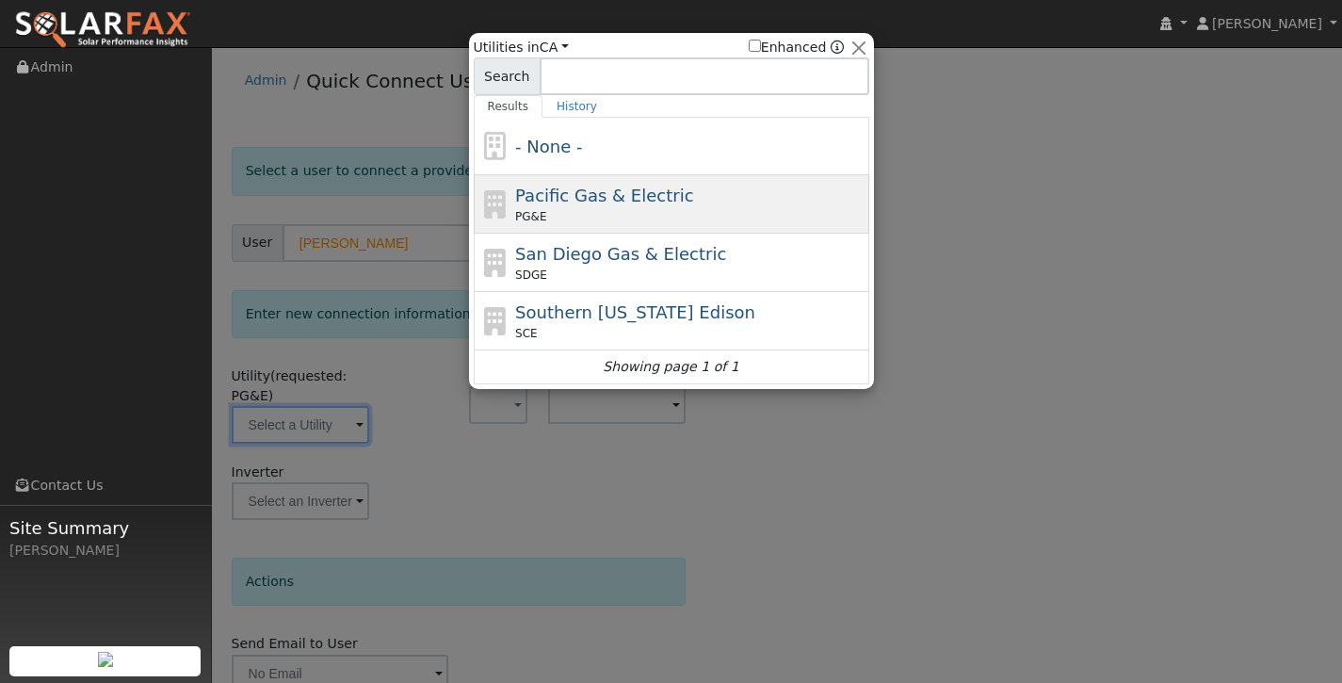
click at [570, 204] on span "Pacific Gas & Electric" at bounding box center [604, 196] width 178 height 20
type input "PG&E"
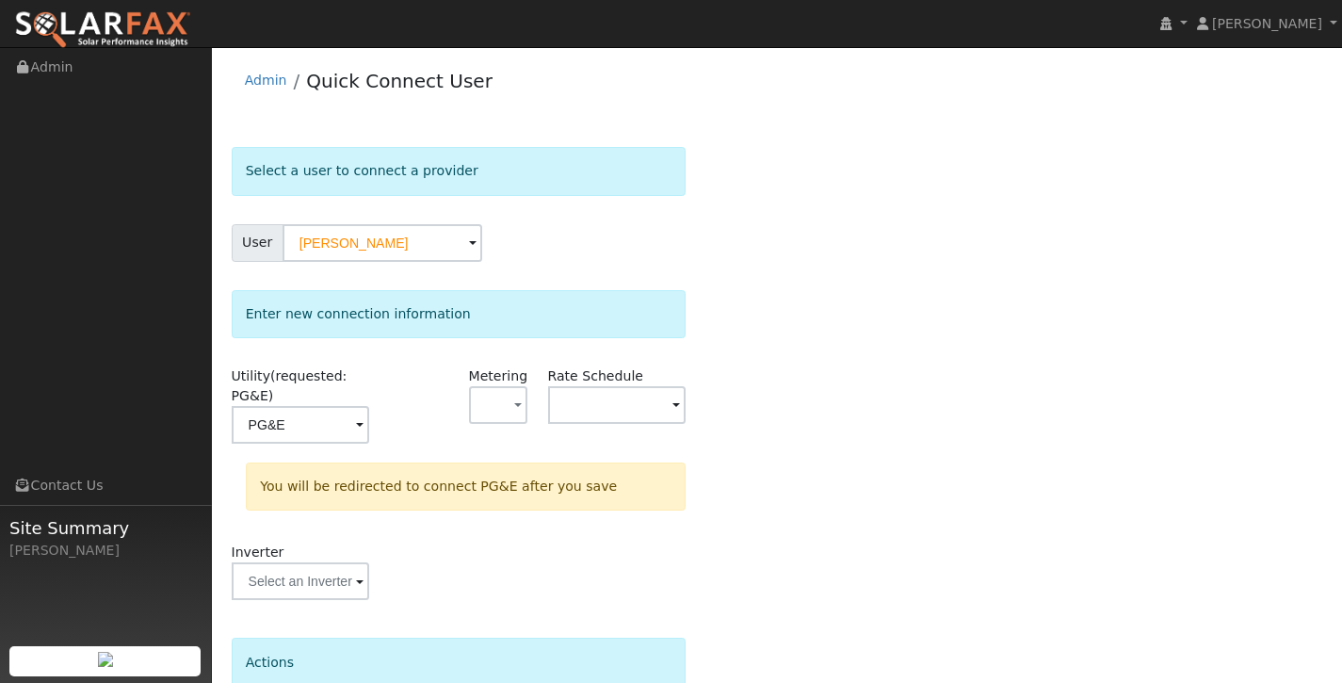
scroll to position [168, 0]
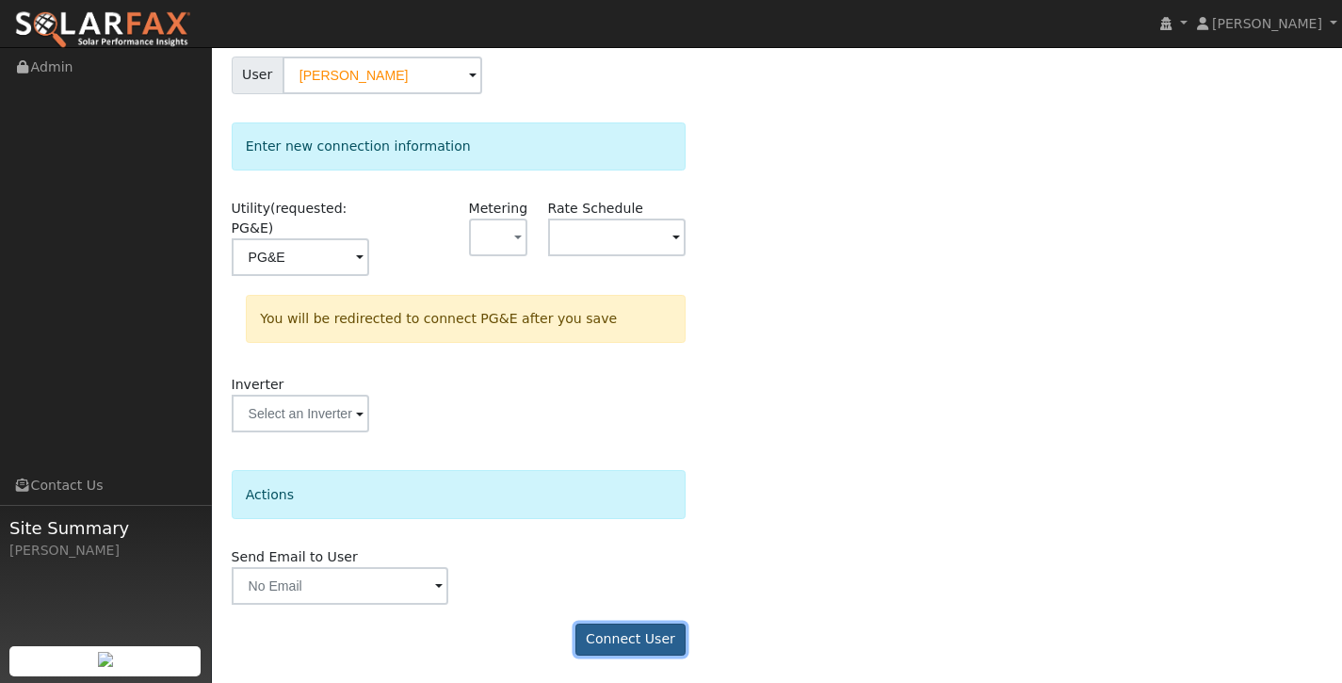
click at [619, 630] on button "Connect User" at bounding box center [631, 640] width 111 height 32
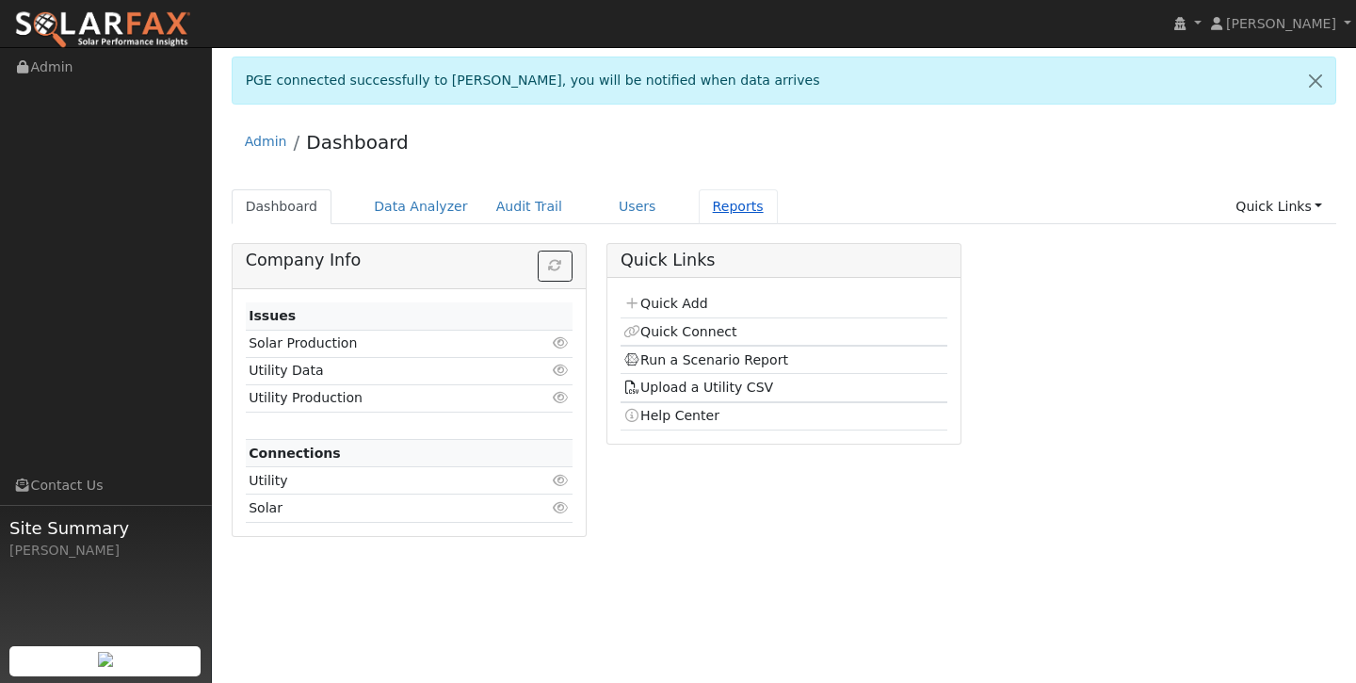
click at [720, 203] on link "Reports" at bounding box center [738, 206] width 79 height 35
